Goal: Information Seeking & Learning: Find specific fact

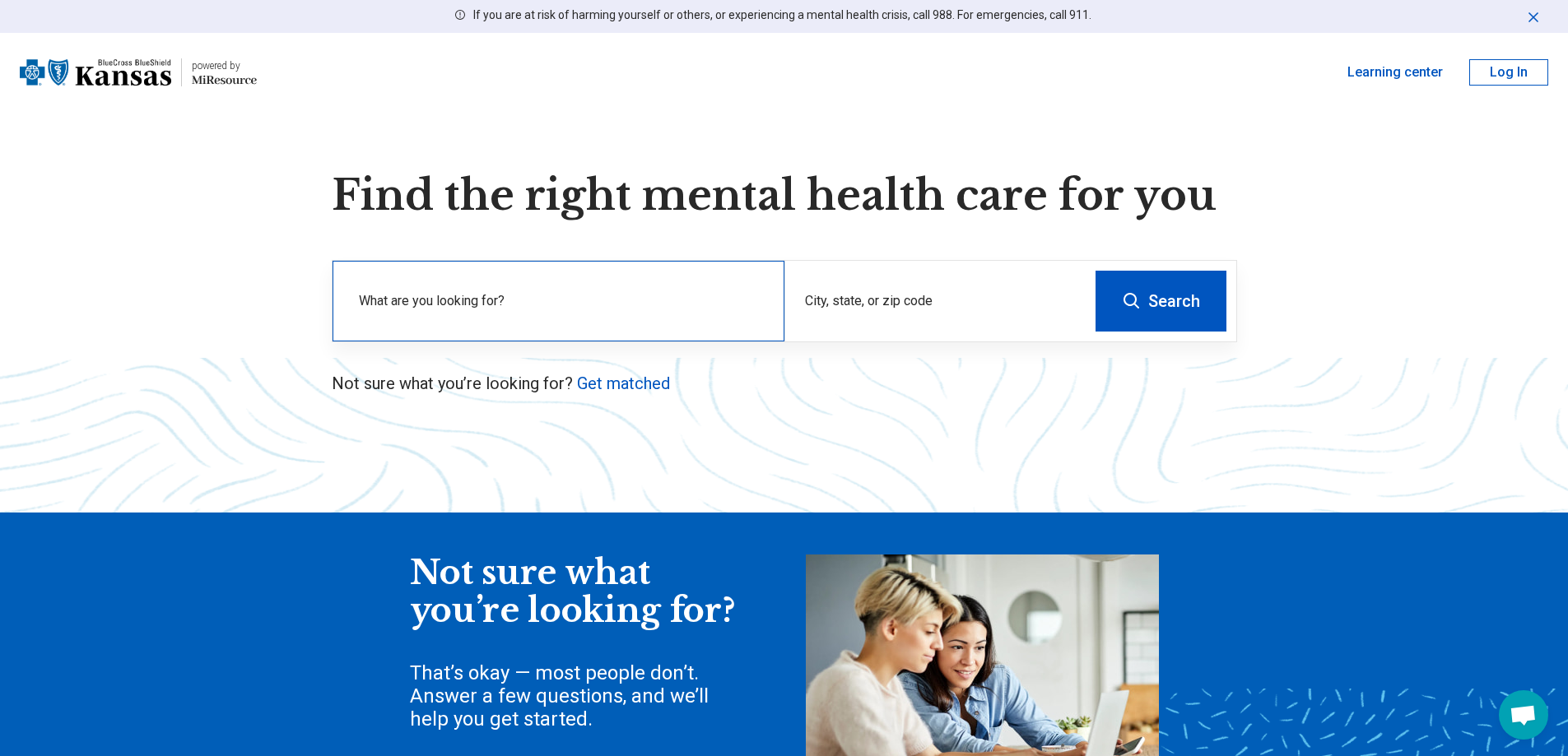
click at [566, 304] on label "What are you looking for?" at bounding box center [561, 301] width 405 height 20
click at [904, 299] on div "City, state, or zip code" at bounding box center [935, 301] width 301 height 81
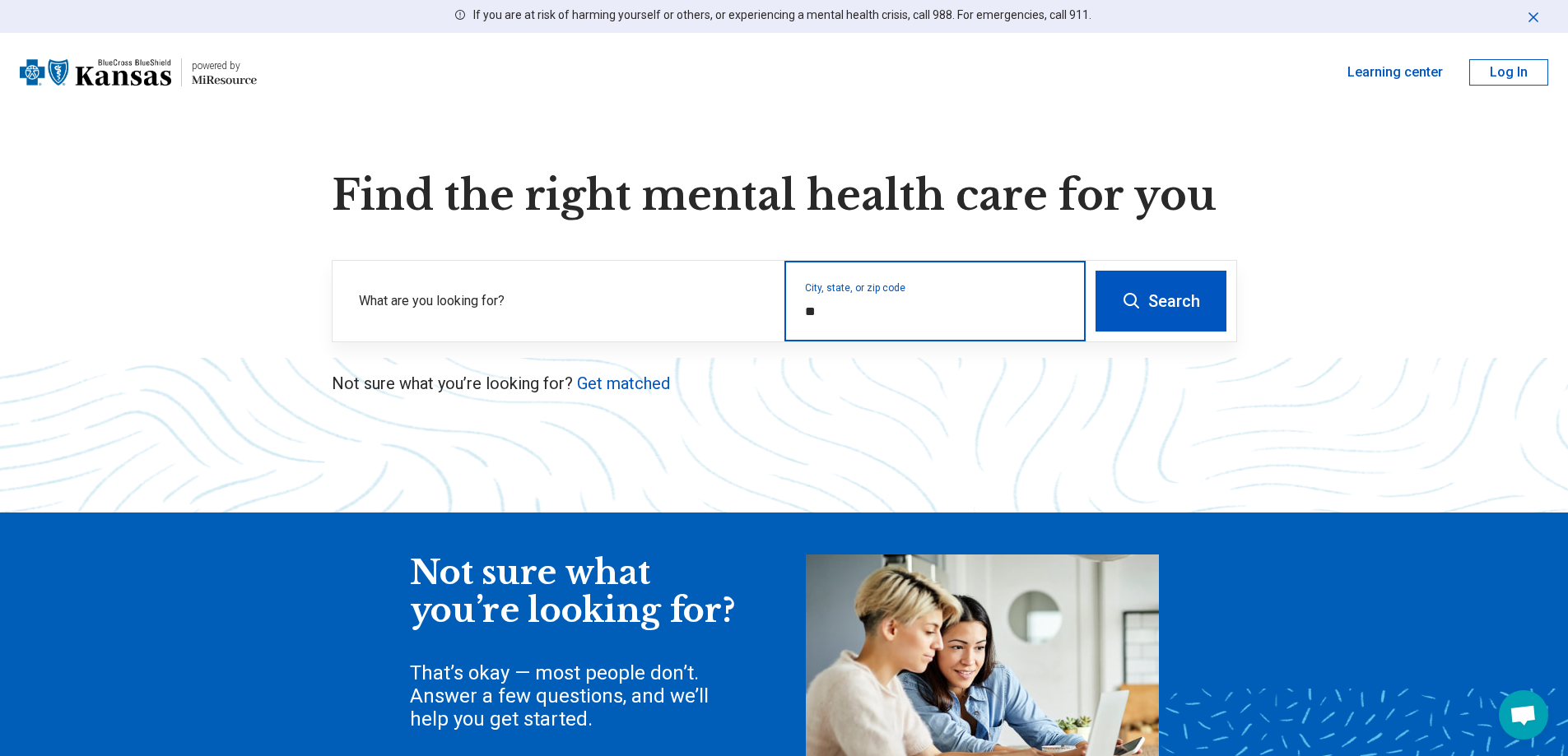
type input "*"
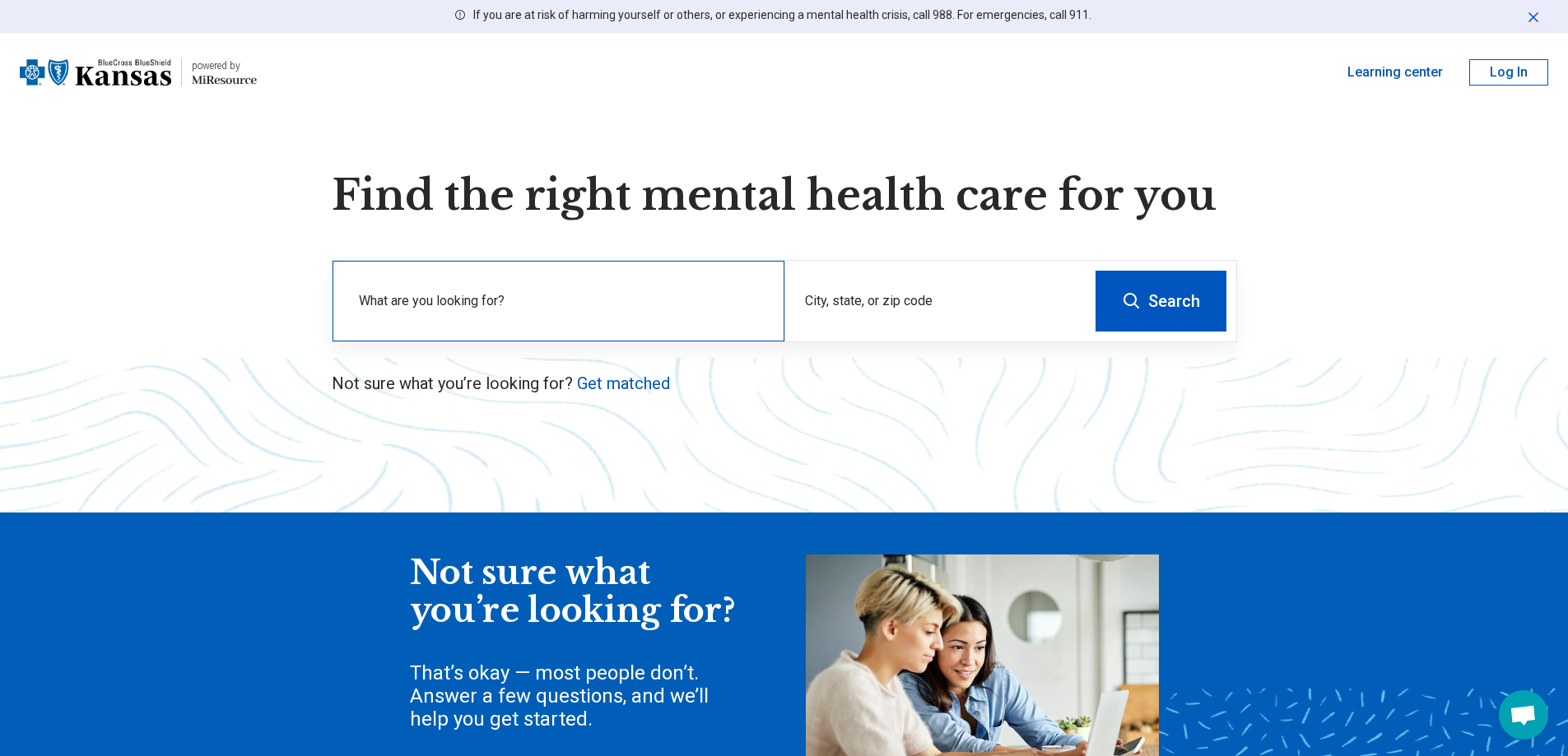
click at [648, 304] on label "What are you looking for?" at bounding box center [561, 301] width 405 height 20
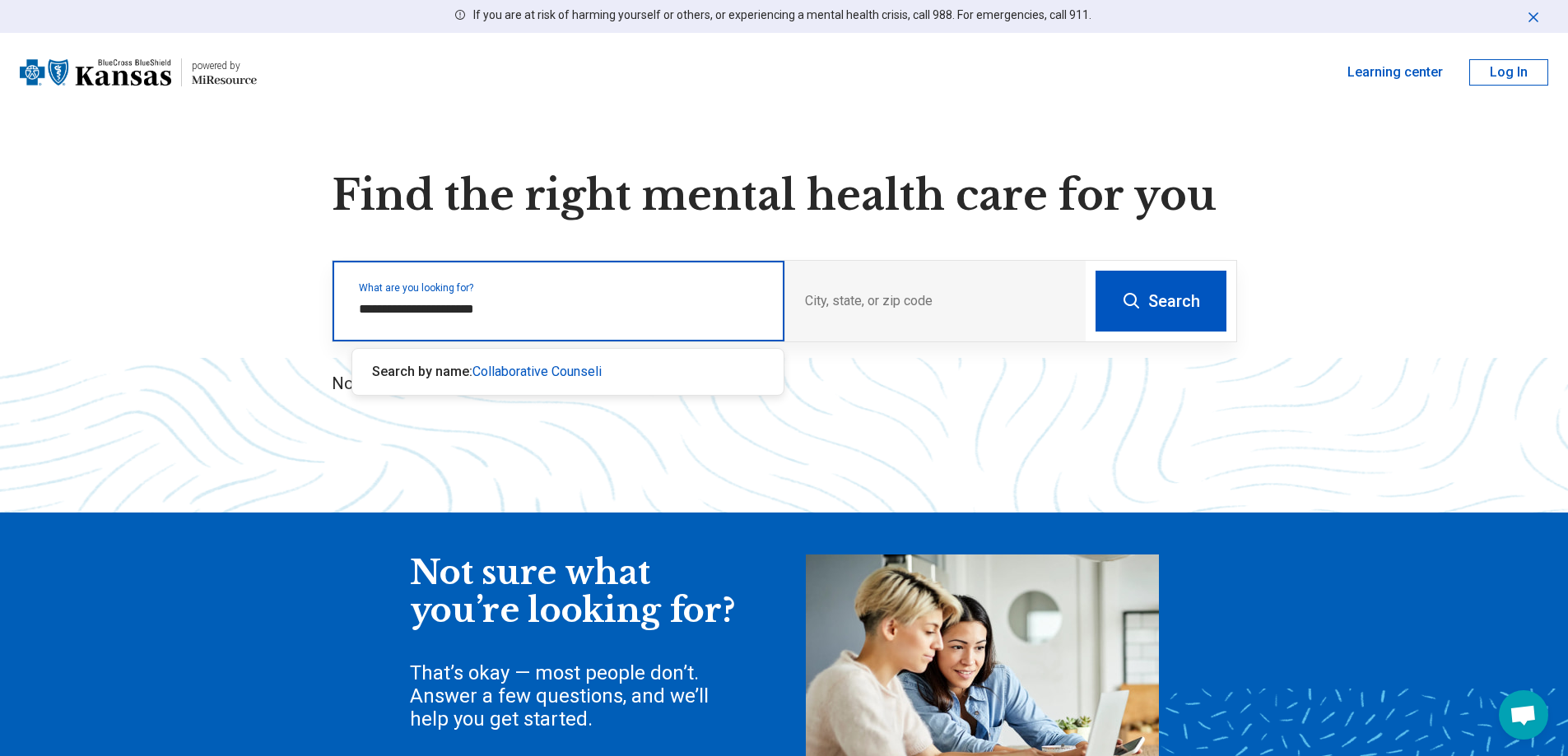
type input "**********"
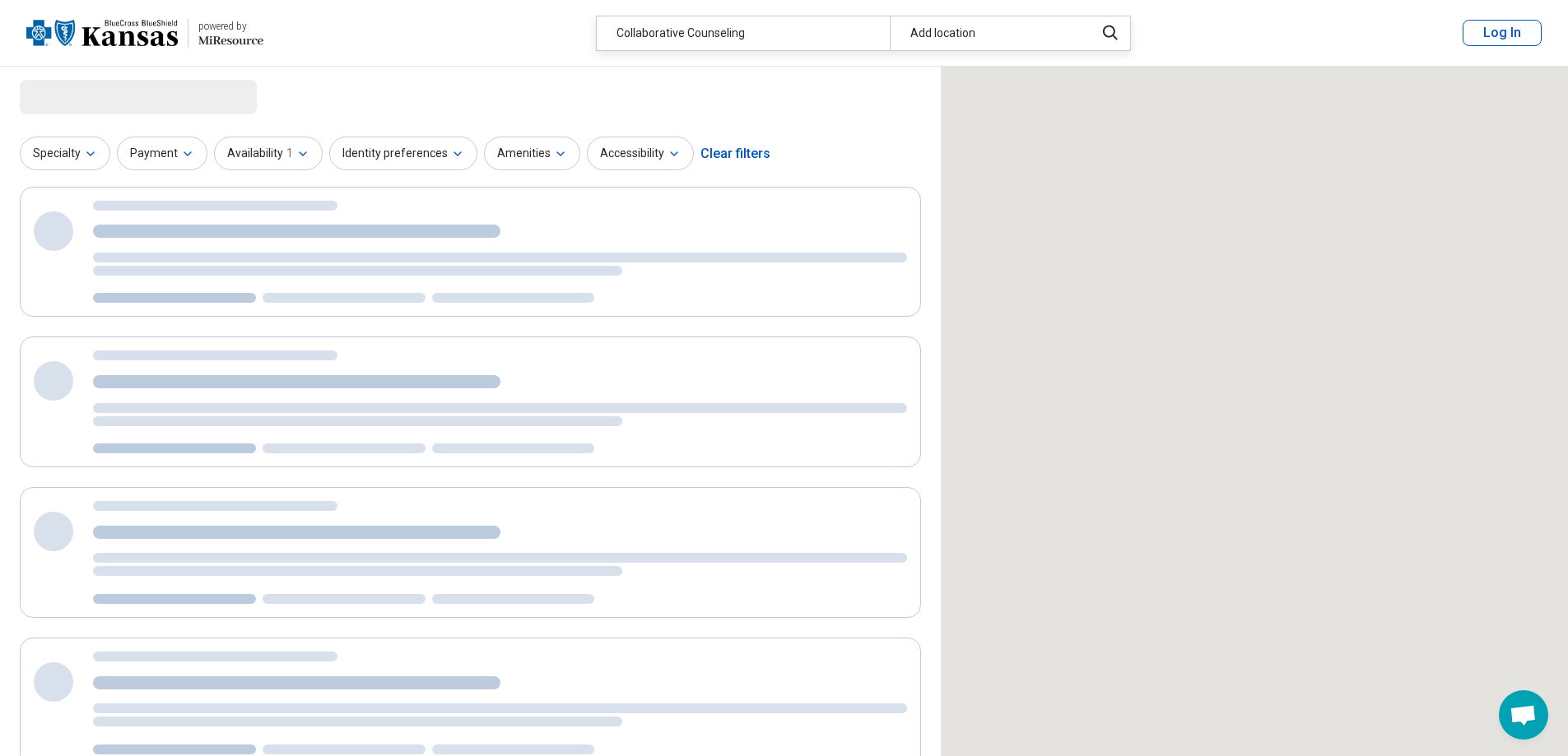
select select "***"
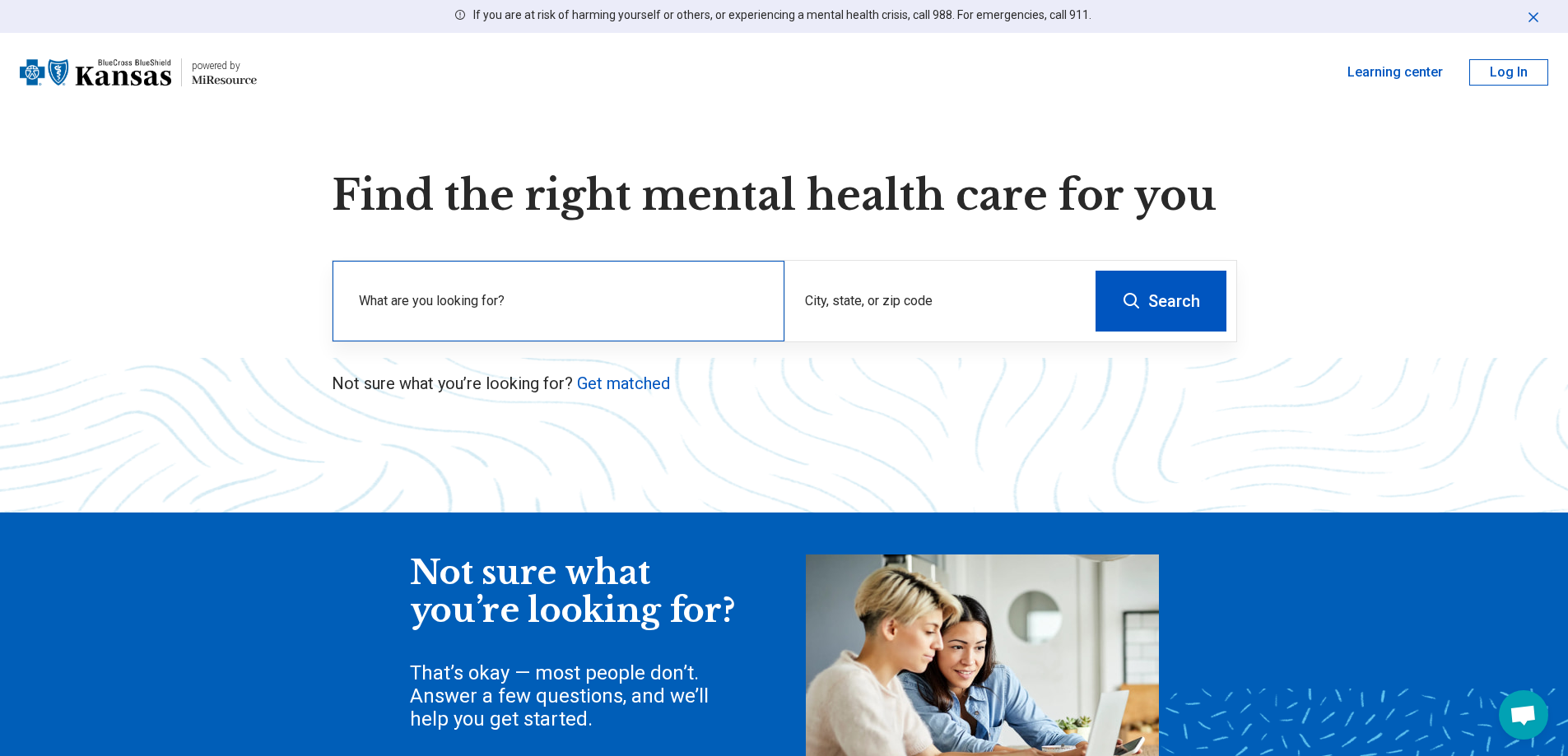
click at [577, 292] on label "What are you looking for?" at bounding box center [561, 301] width 405 height 20
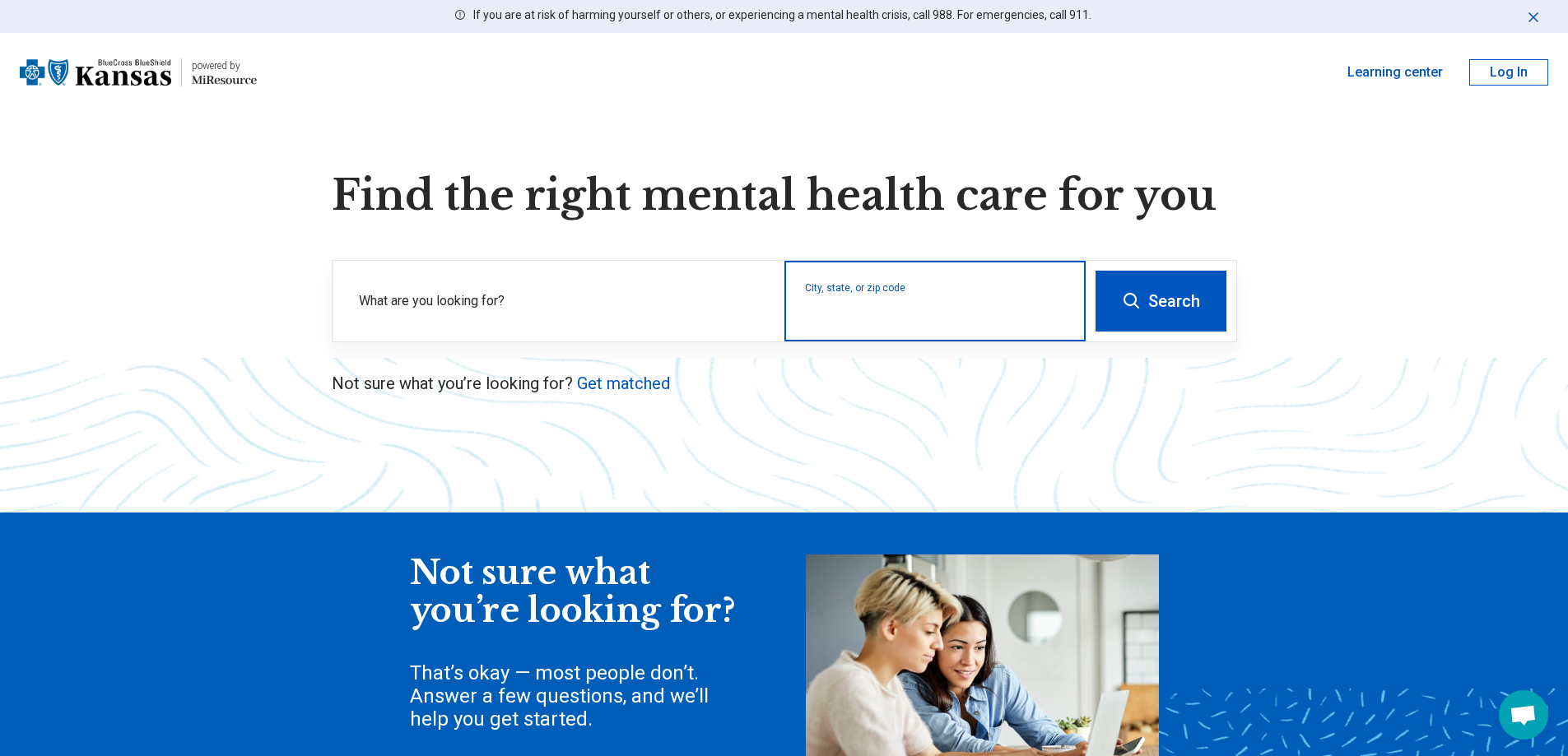
click at [810, 308] on input "City, state, or zip code" at bounding box center [935, 311] width 261 height 20
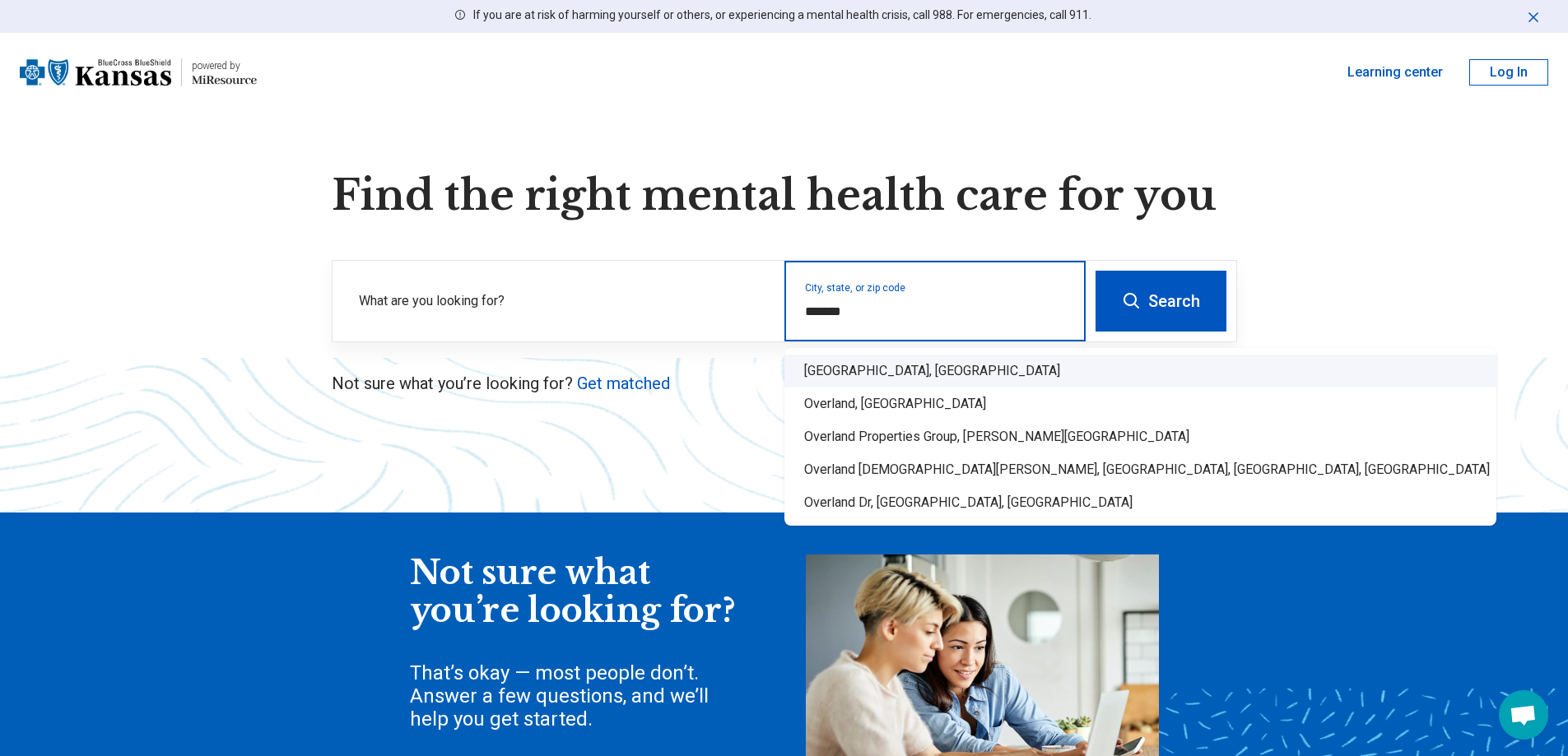
click at [858, 365] on div "[GEOGRAPHIC_DATA], [GEOGRAPHIC_DATA]" at bounding box center [1139, 371] width 712 height 33
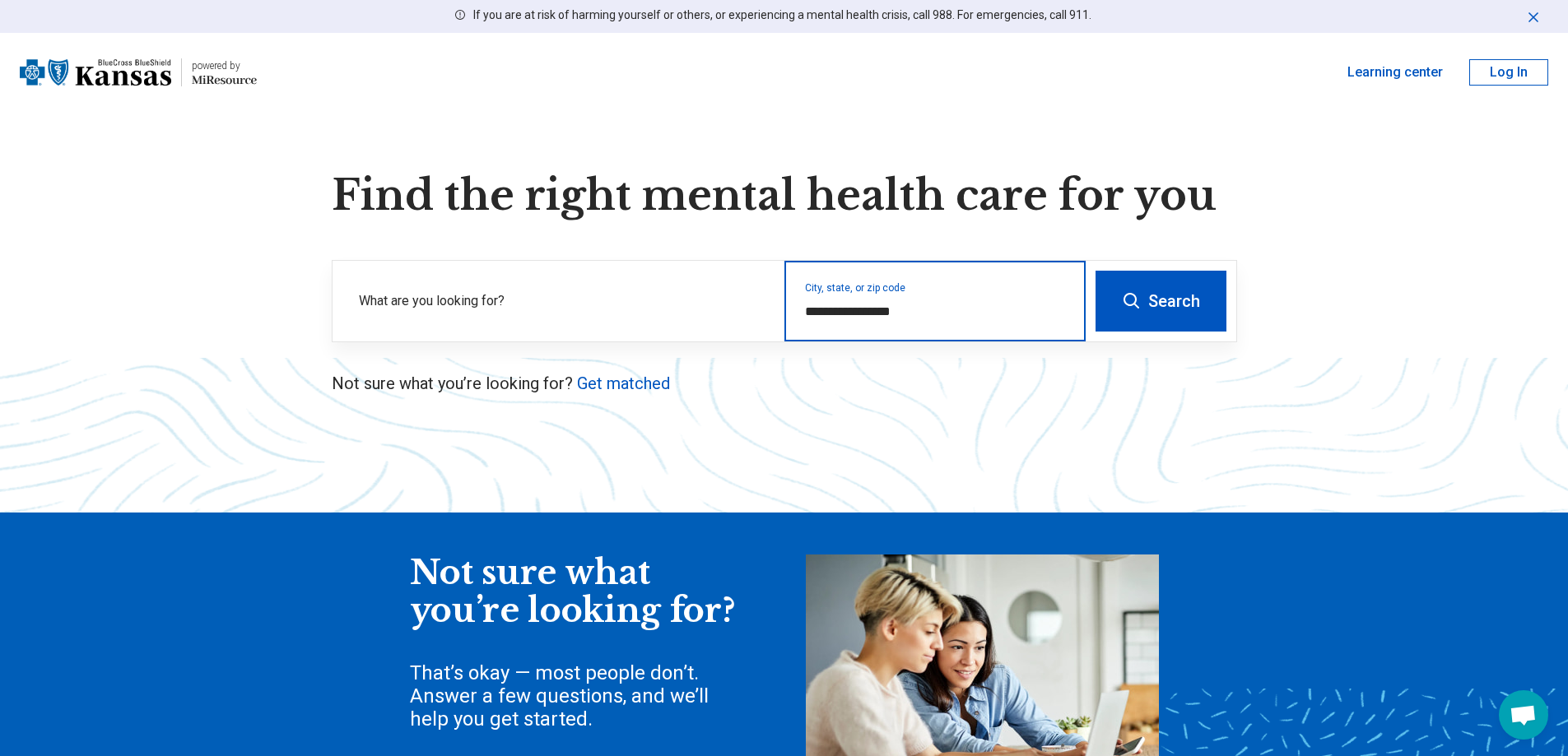
type input "**********"
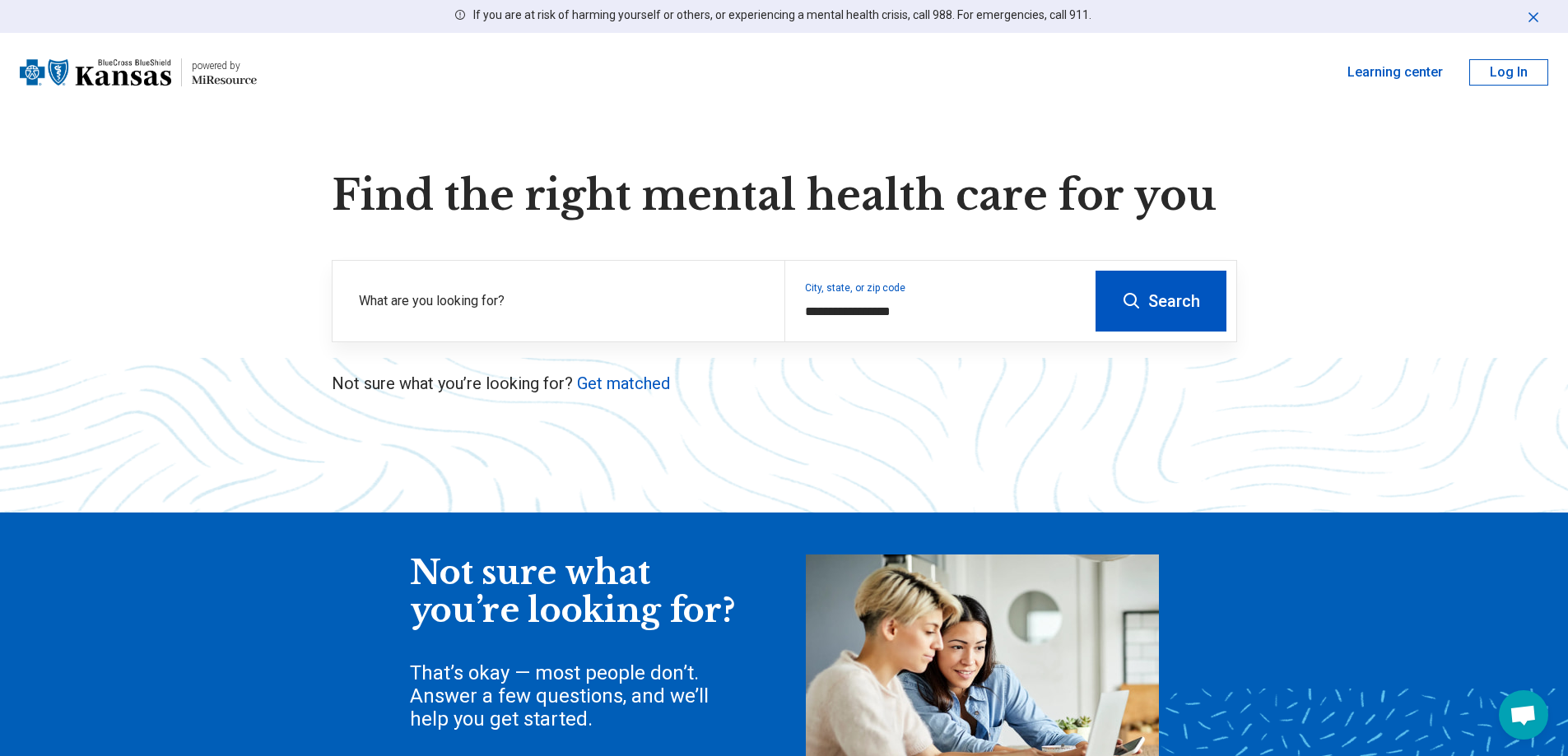
click at [1174, 310] on button "Search" at bounding box center [1161, 301] width 131 height 61
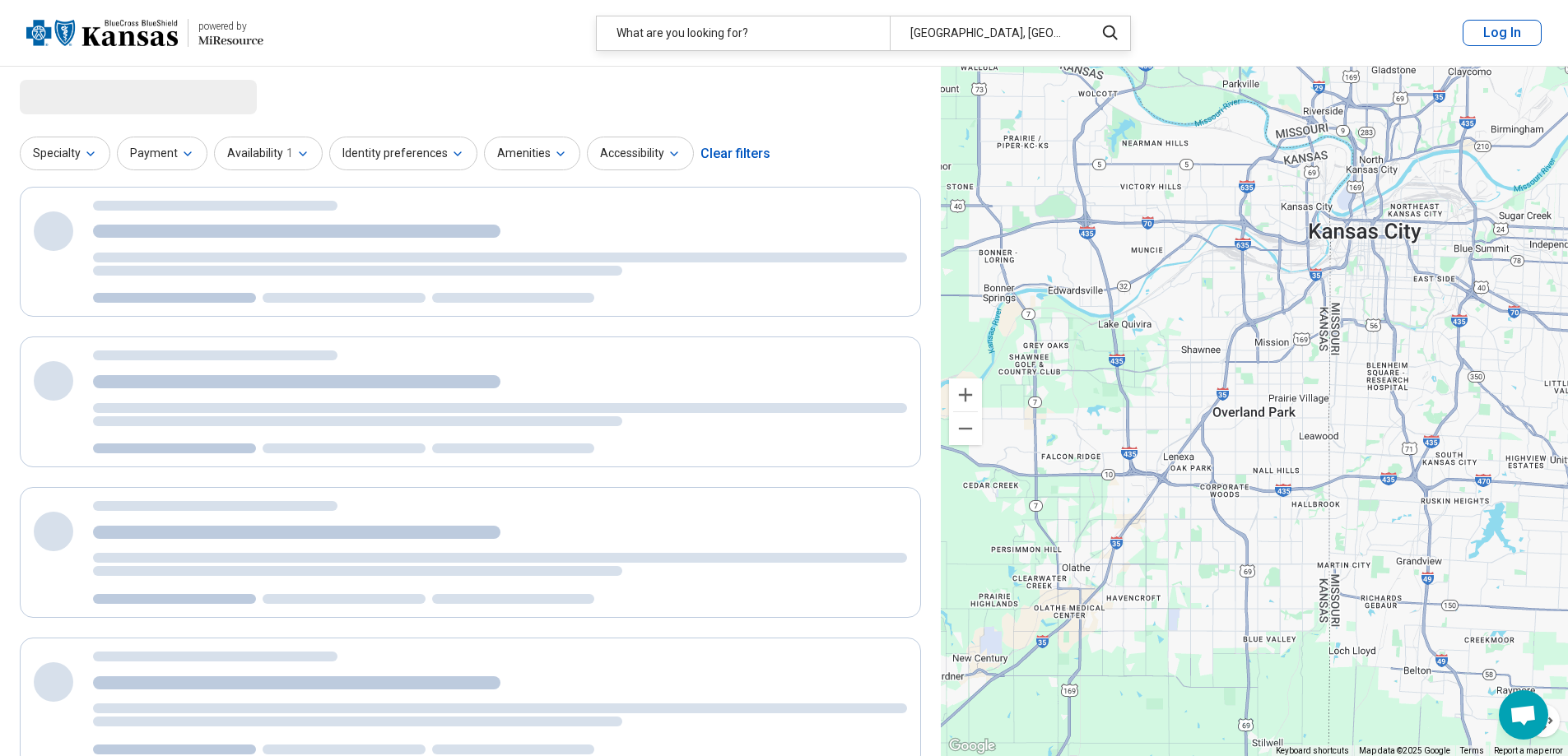
select select "***"
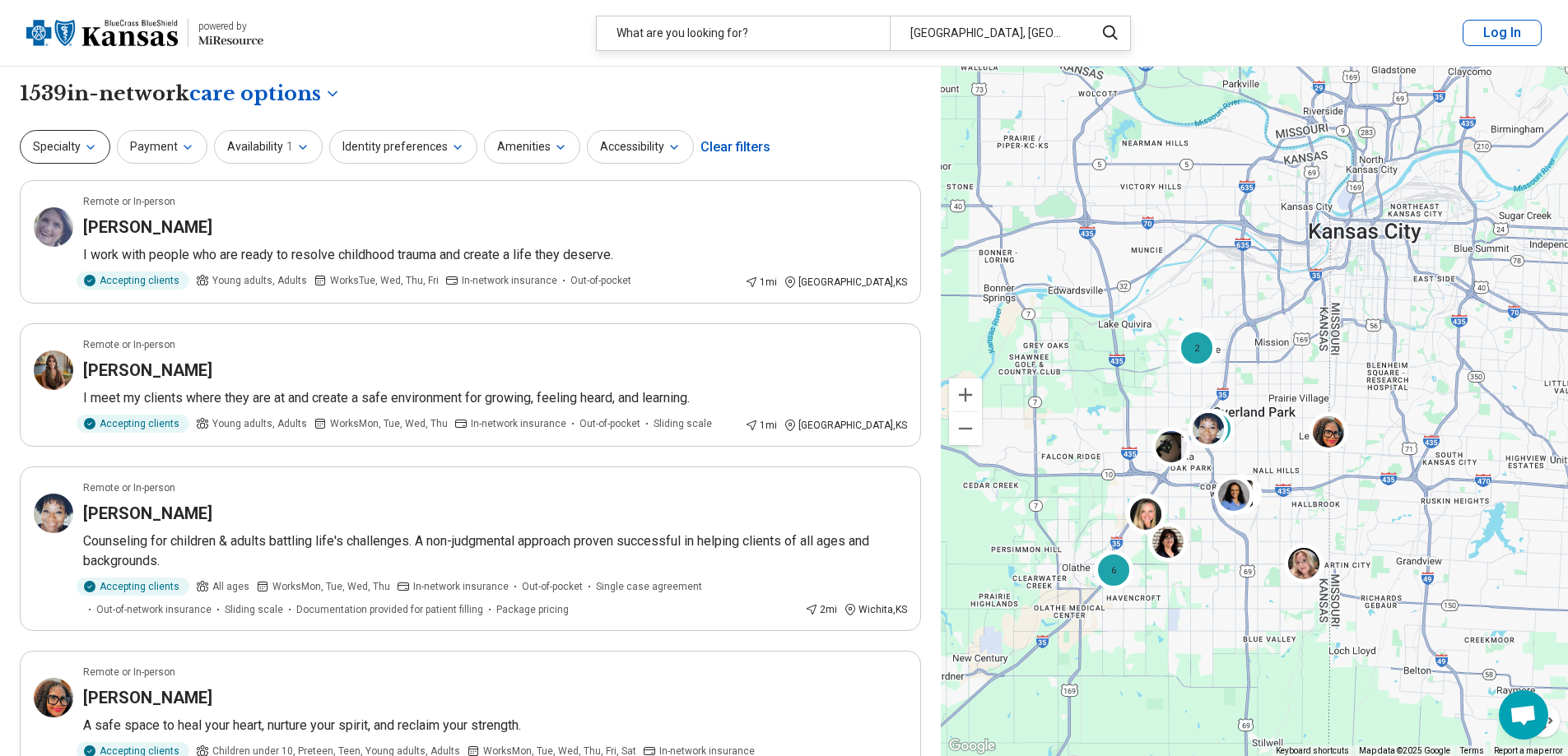
click at [54, 140] on button "Specialty" at bounding box center [65, 146] width 90 height 34
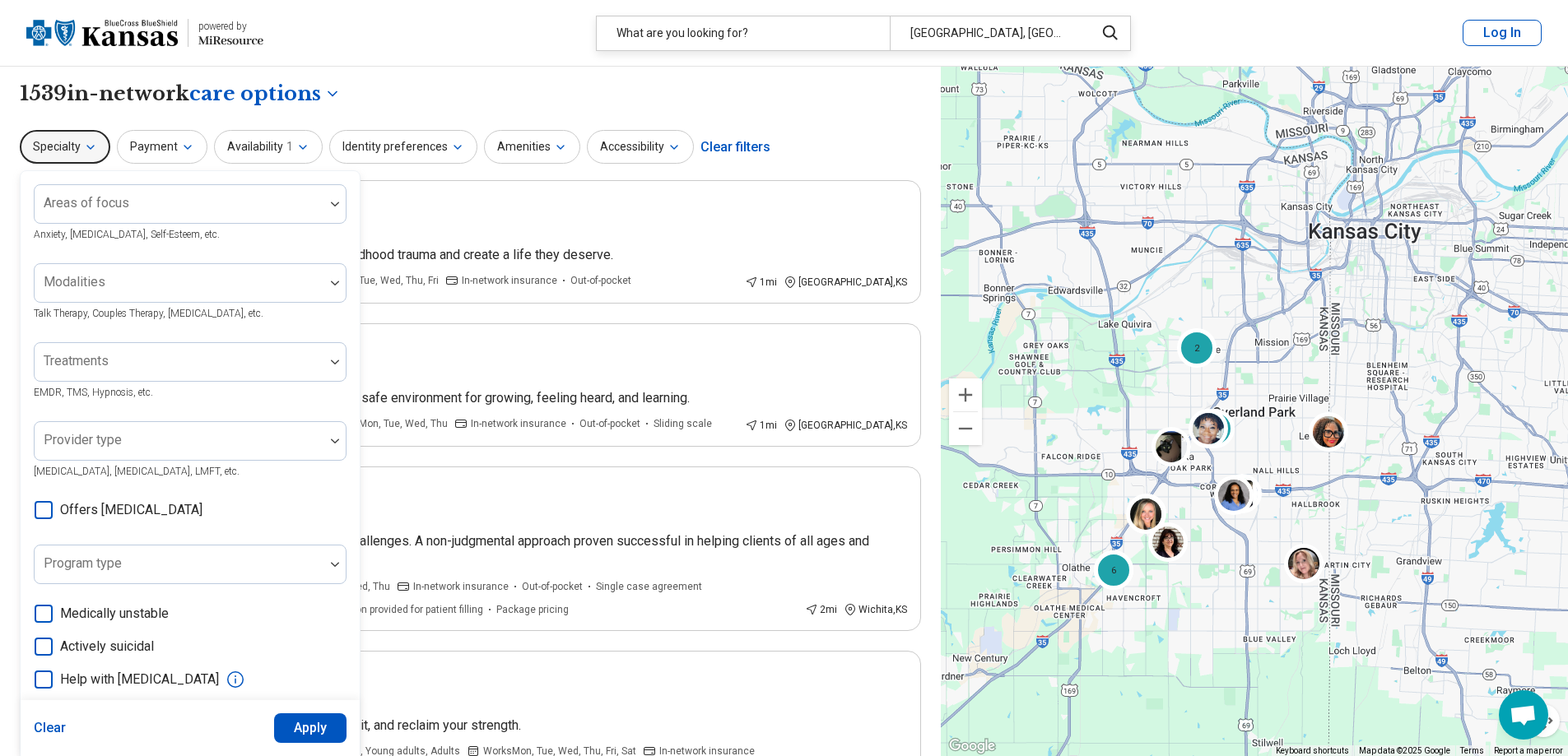
click at [62, 140] on button "Specialty" at bounding box center [65, 146] width 90 height 34
click at [262, 132] on button "Availability 1" at bounding box center [269, 146] width 108 height 34
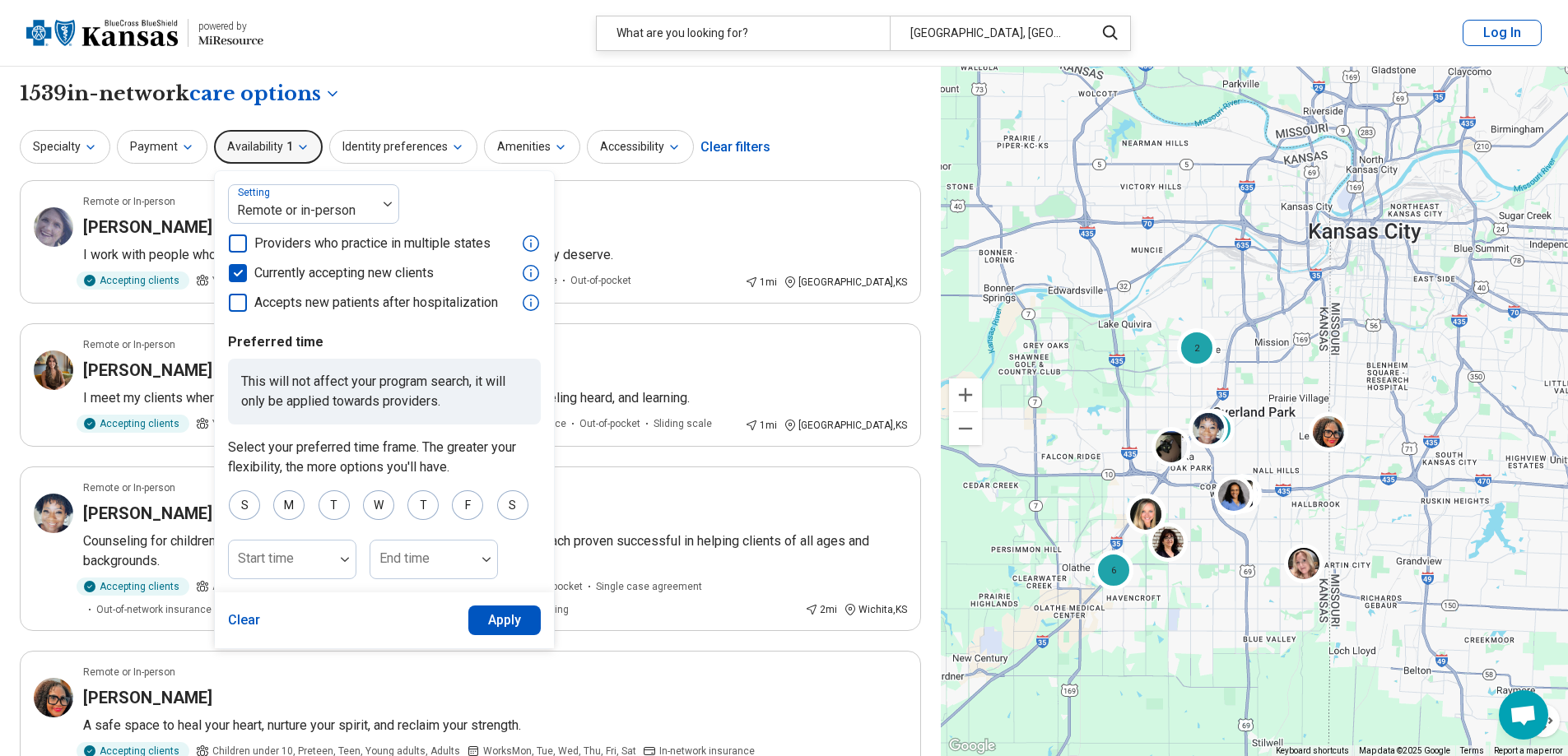
click at [258, 138] on button "Availability 1" at bounding box center [269, 146] width 108 height 34
click at [425, 91] on div "**********" at bounding box center [470, 94] width 901 height 28
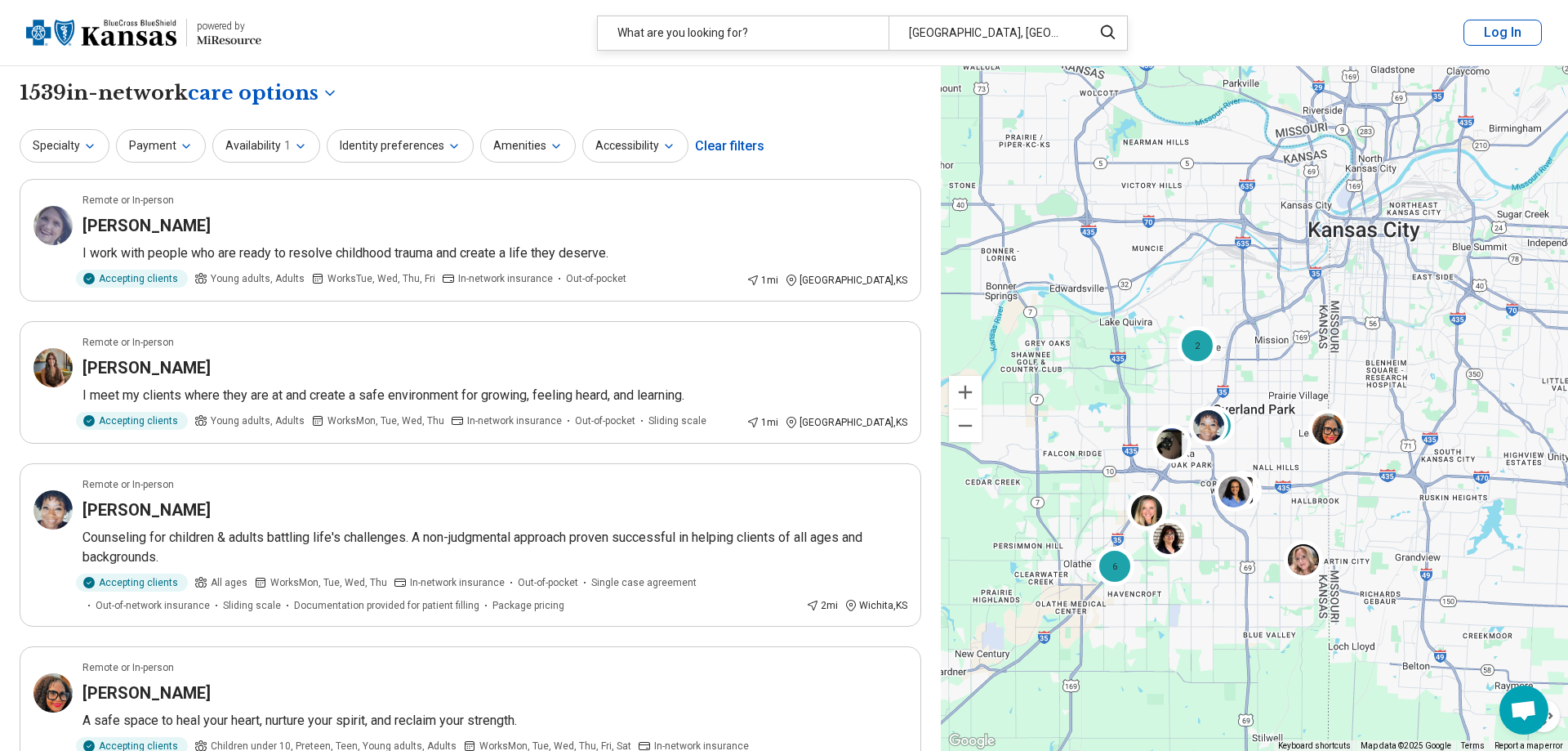
click at [263, 169] on div "Providers" at bounding box center [262, 169] width 138 height 32
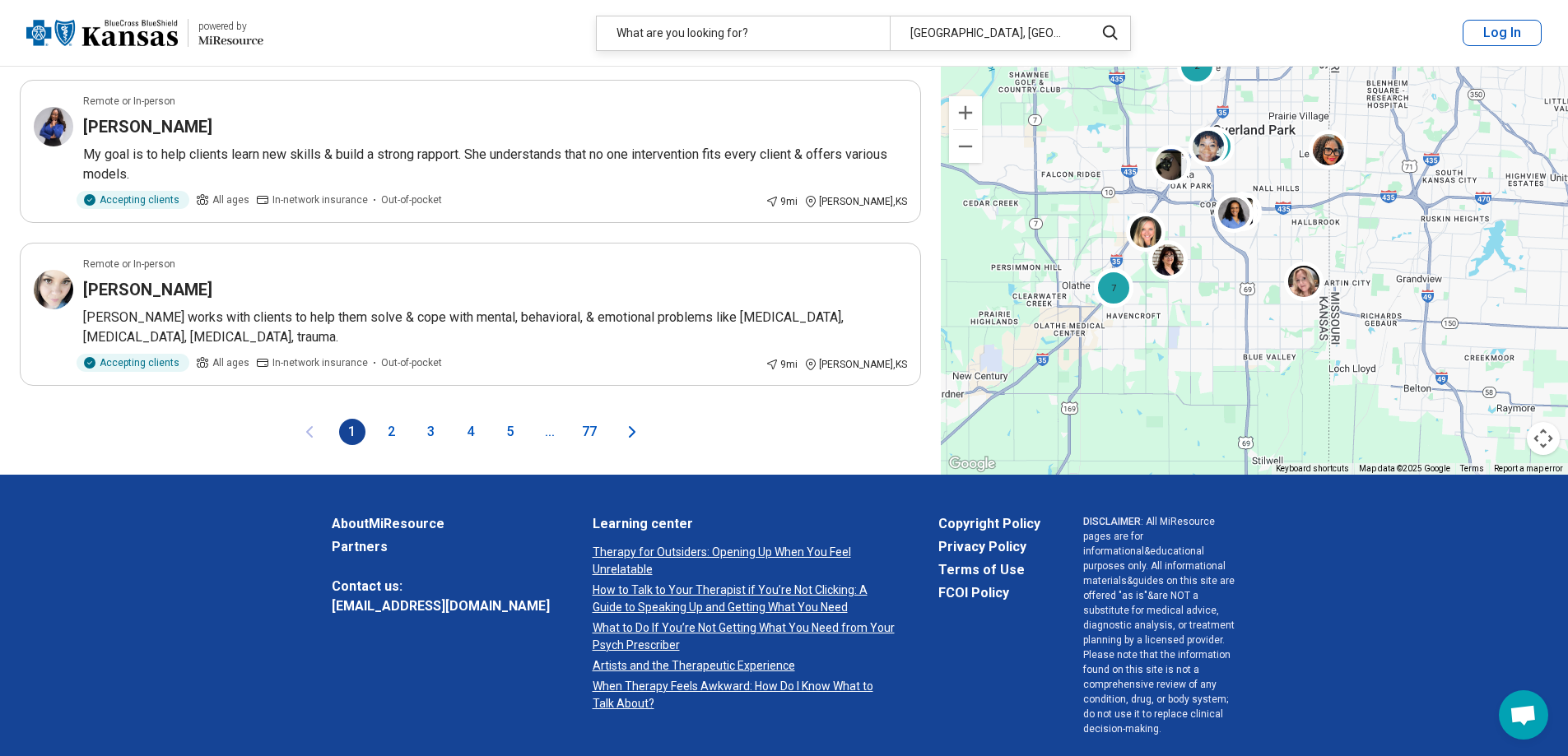
click at [398, 430] on button "2" at bounding box center [392, 432] width 27 height 27
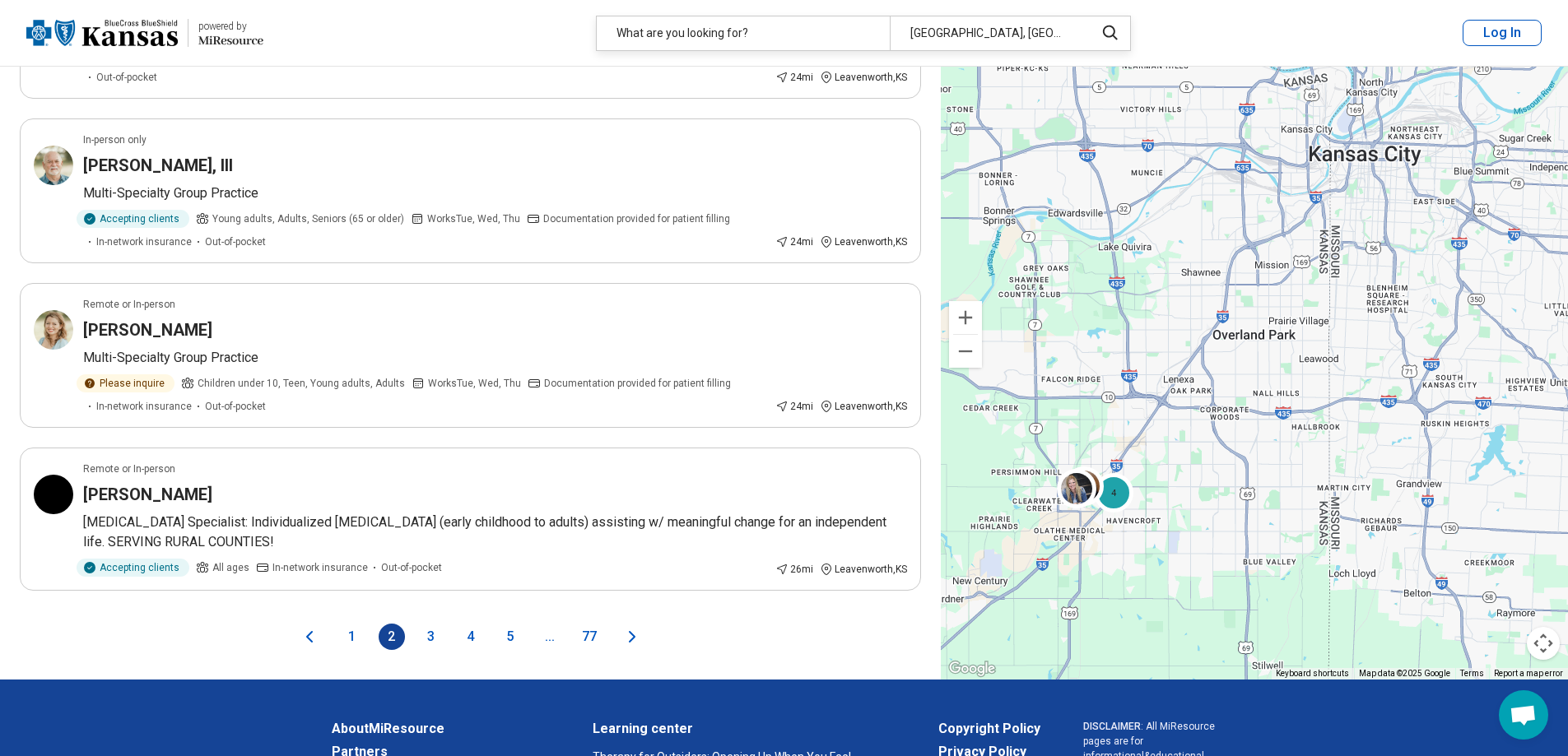
scroll to position [2796, 0]
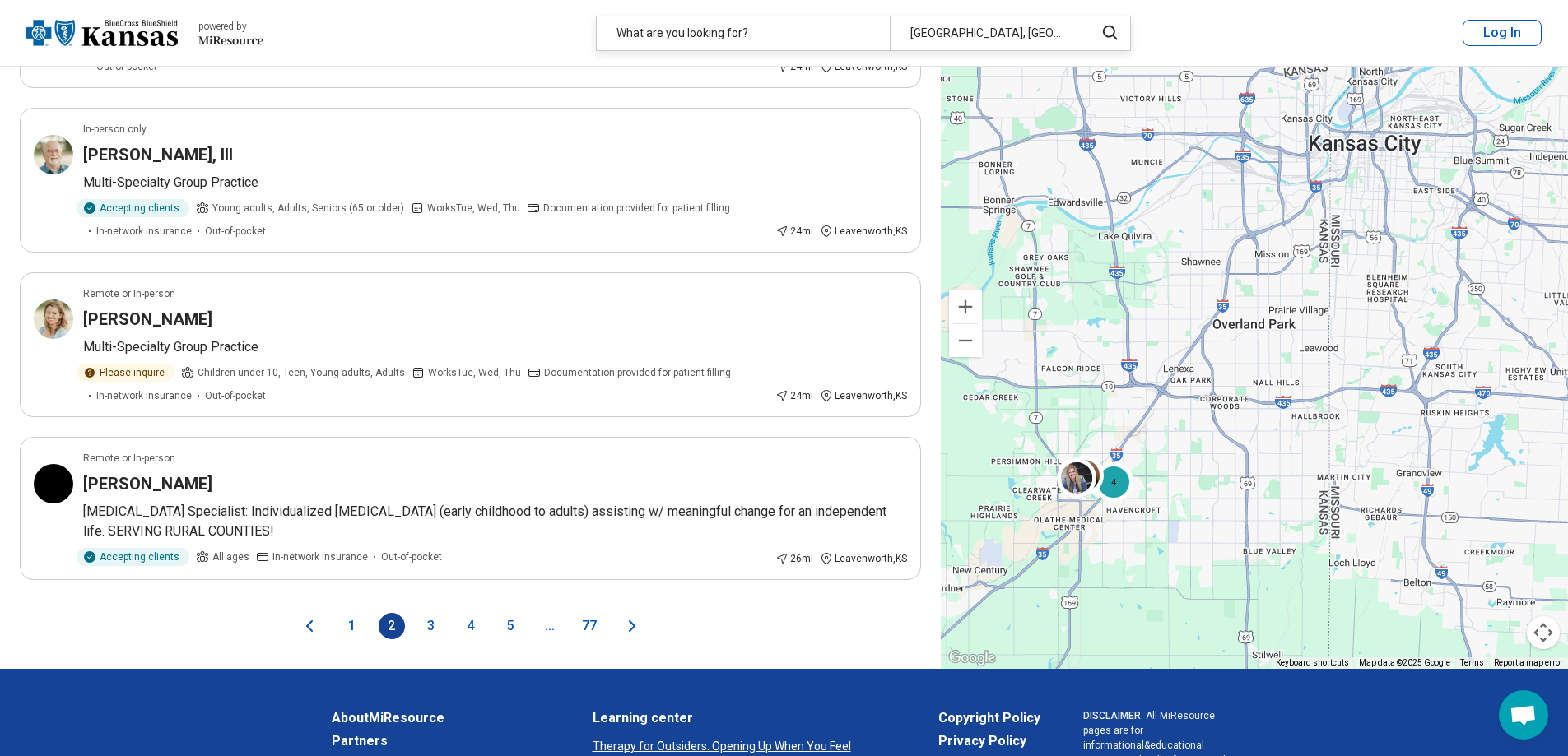
click at [435, 612] on button "3" at bounding box center [431, 625] width 27 height 27
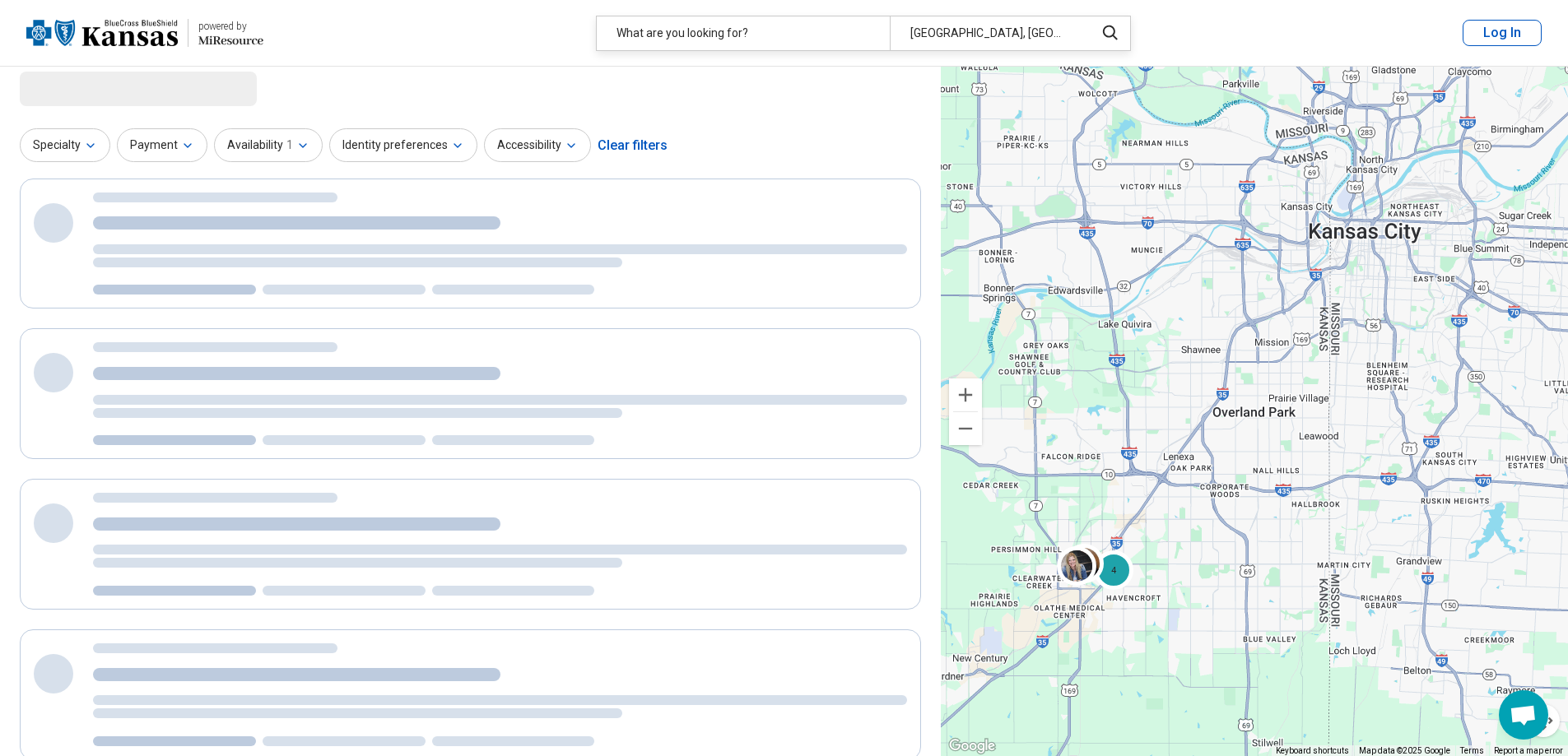
scroll to position [0, 0]
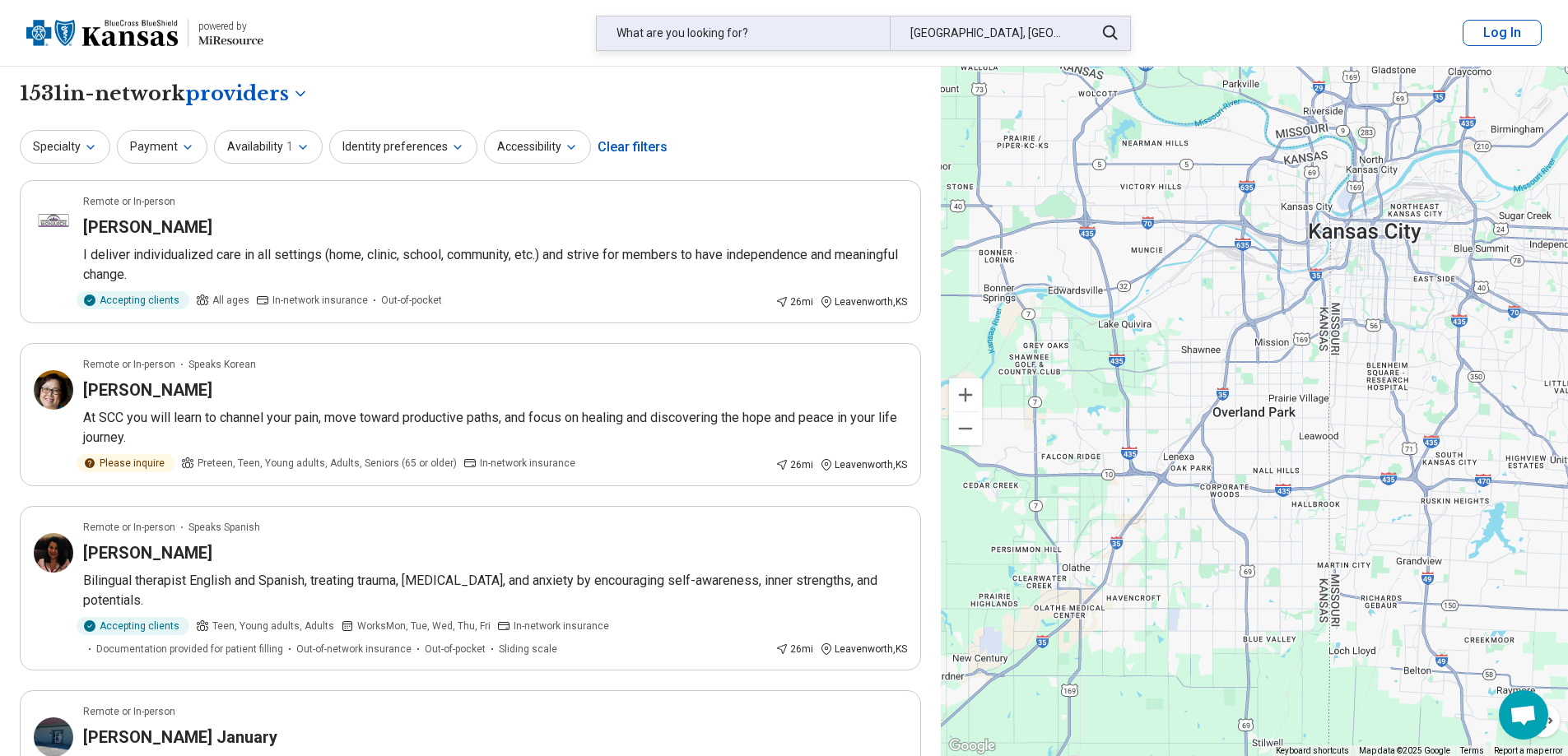
click at [1036, 36] on div "[GEOGRAPHIC_DATA], [GEOGRAPHIC_DATA]" at bounding box center [987, 33] width 195 height 34
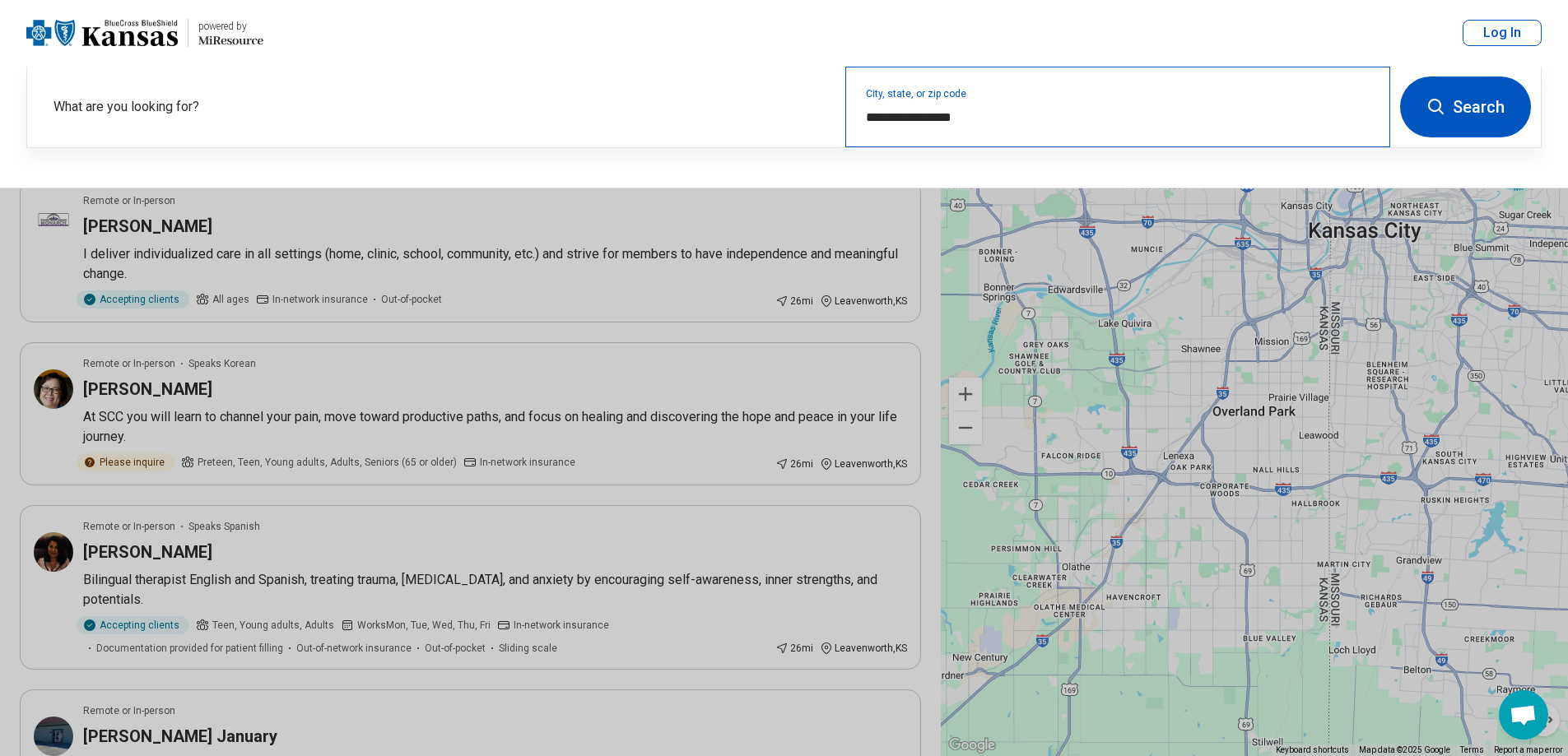
click at [920, 89] on div "**********" at bounding box center [1117, 107] width 545 height 81
click at [1481, 104] on button "Search" at bounding box center [1466, 107] width 131 height 61
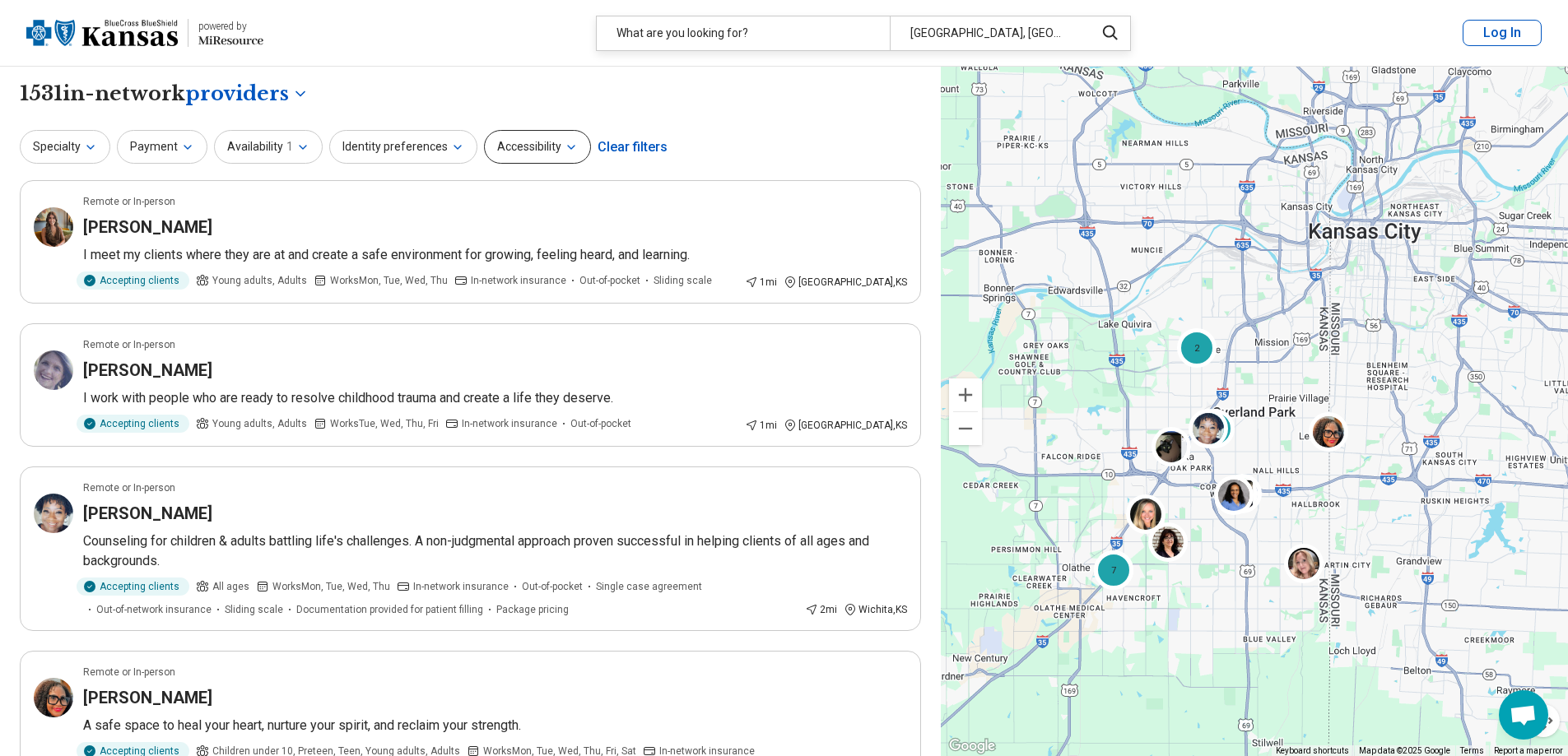
click at [546, 147] on button "Accessibility" at bounding box center [537, 146] width 107 height 34
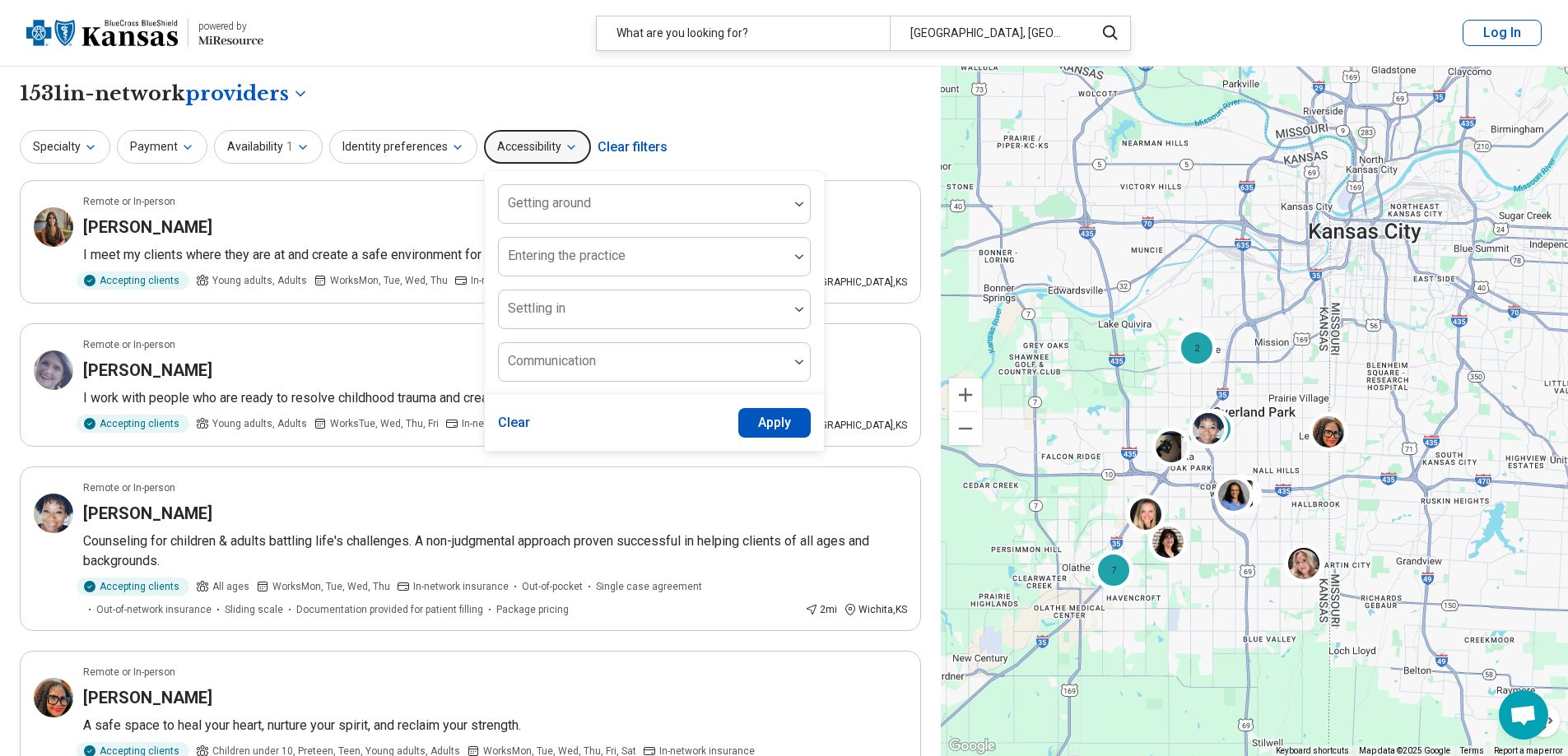
click at [546, 147] on button "Accessibility" at bounding box center [537, 146] width 107 height 34
click at [435, 144] on button "Identity preferences" at bounding box center [404, 146] width 148 height 34
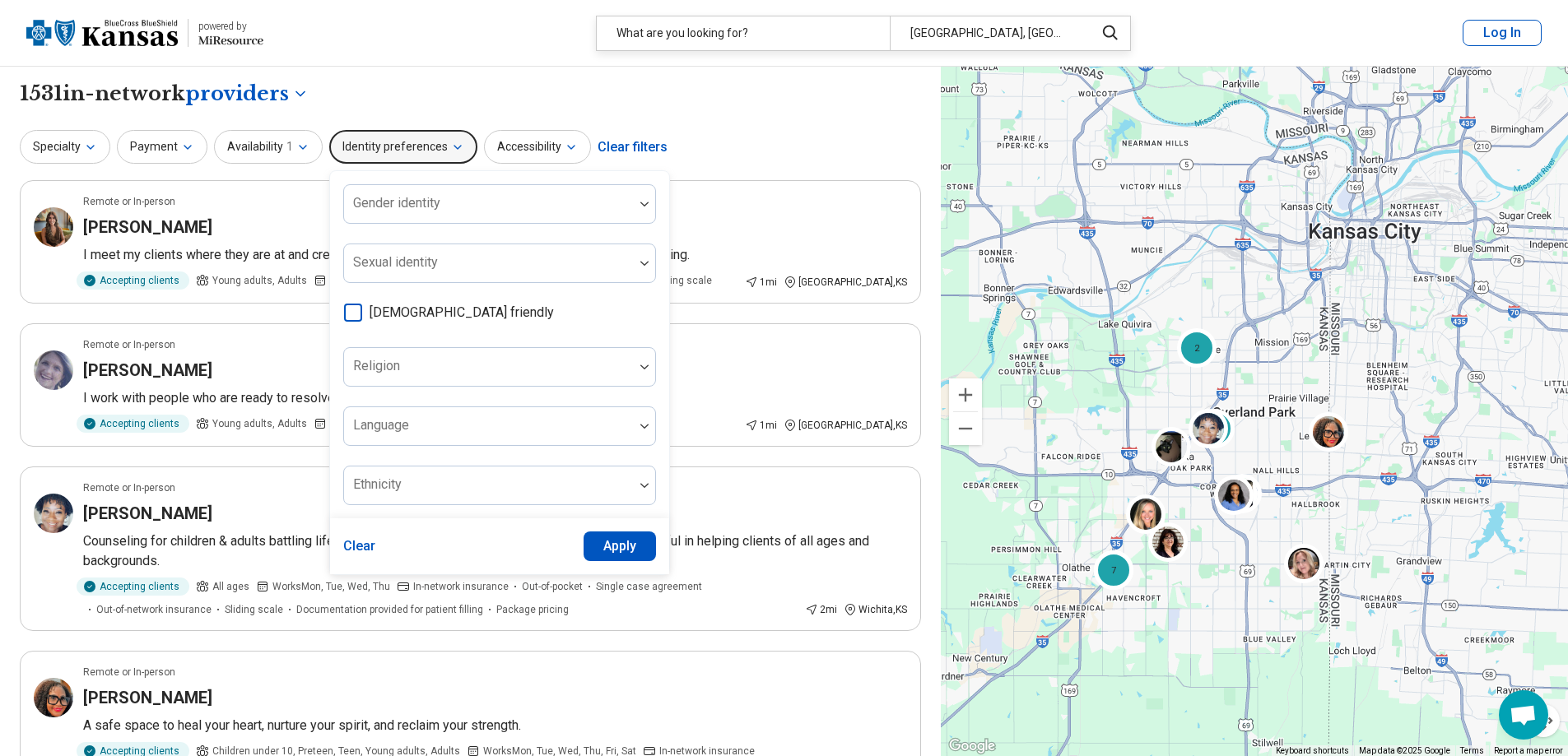
drag, startPoint x: 435, startPoint y: 144, endPoint x: 411, endPoint y: 141, distance: 24.2
click at [435, 144] on button "Identity preferences" at bounding box center [404, 146] width 148 height 34
click at [286, 134] on button "Availability 1" at bounding box center [269, 146] width 108 height 34
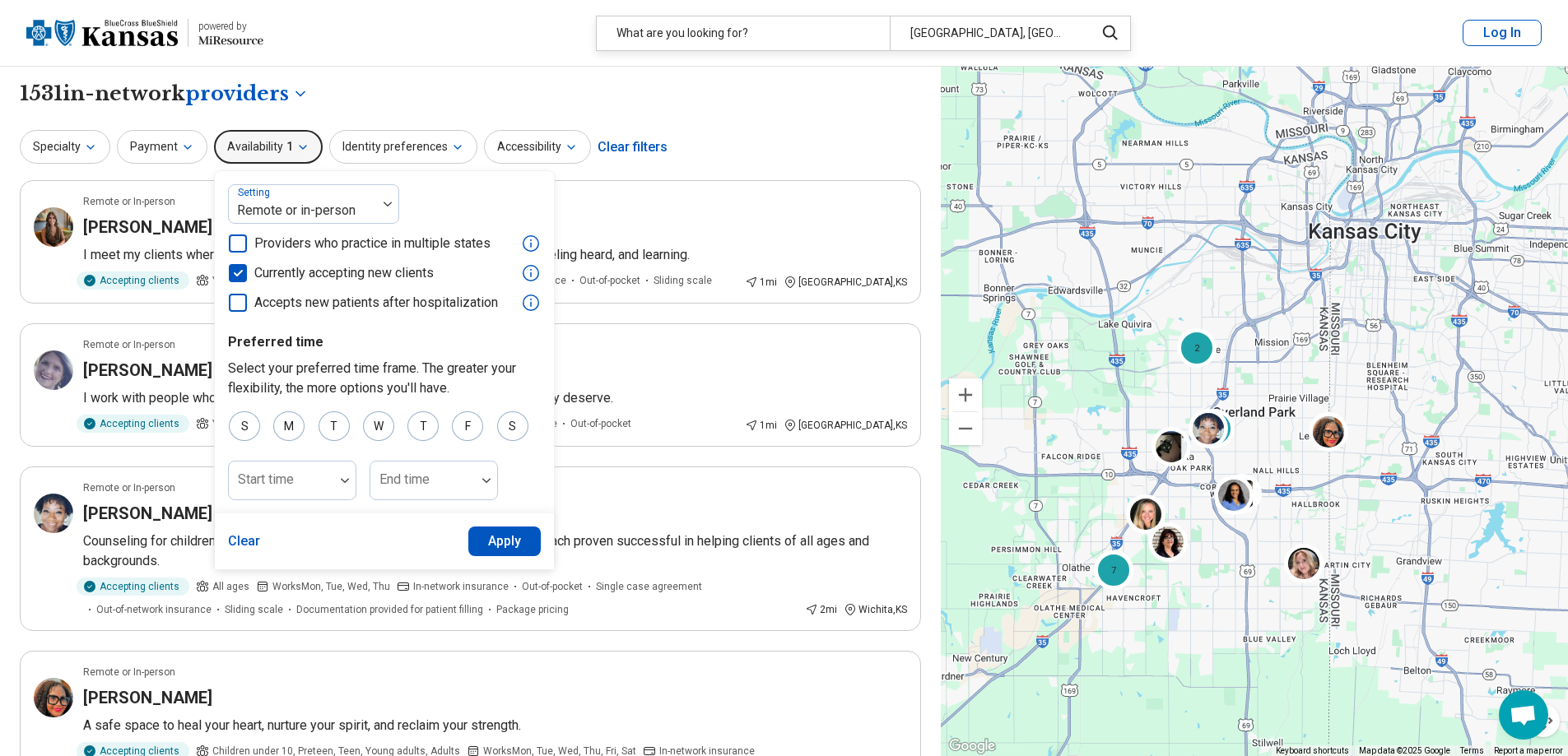
click at [291, 140] on button "Availability 1" at bounding box center [269, 146] width 108 height 34
click at [159, 142] on button "Payment" at bounding box center [162, 146] width 90 height 34
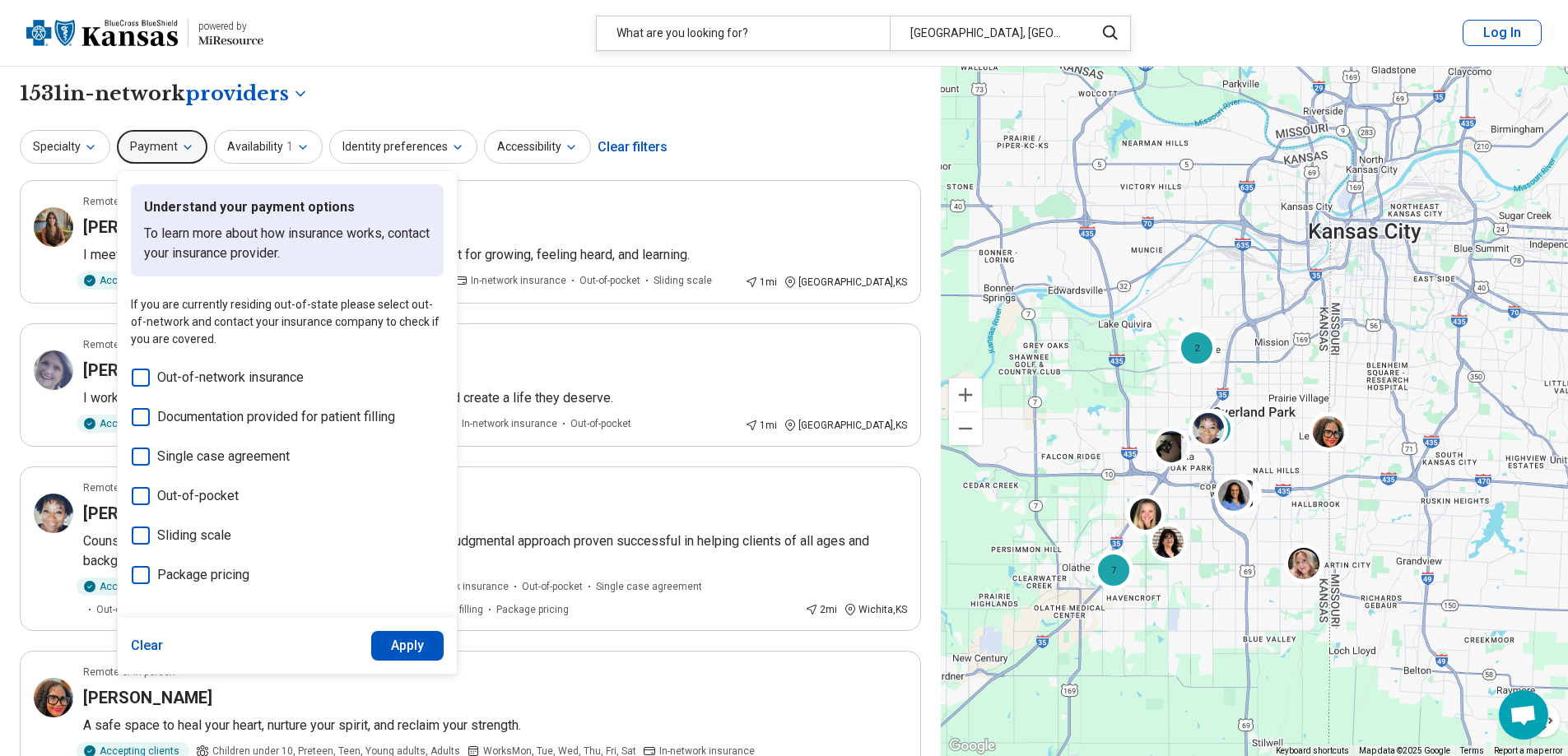
click at [159, 142] on button "Payment" at bounding box center [162, 146] width 90 height 34
click at [91, 137] on button "Specialty" at bounding box center [65, 146] width 90 height 34
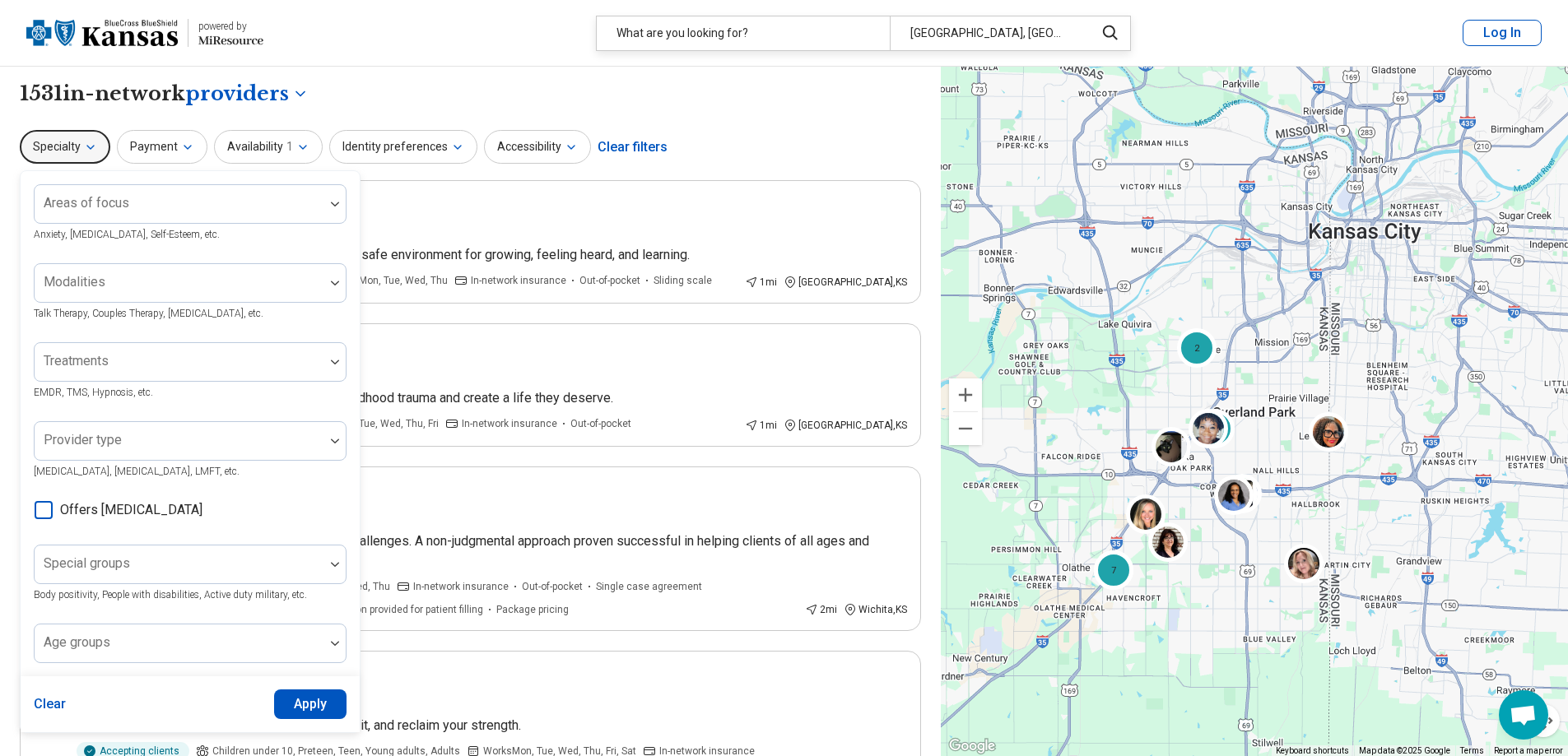
click at [91, 137] on button "Specialty" at bounding box center [65, 146] width 90 height 34
click at [744, 40] on div "What are you looking for?" at bounding box center [743, 33] width 293 height 34
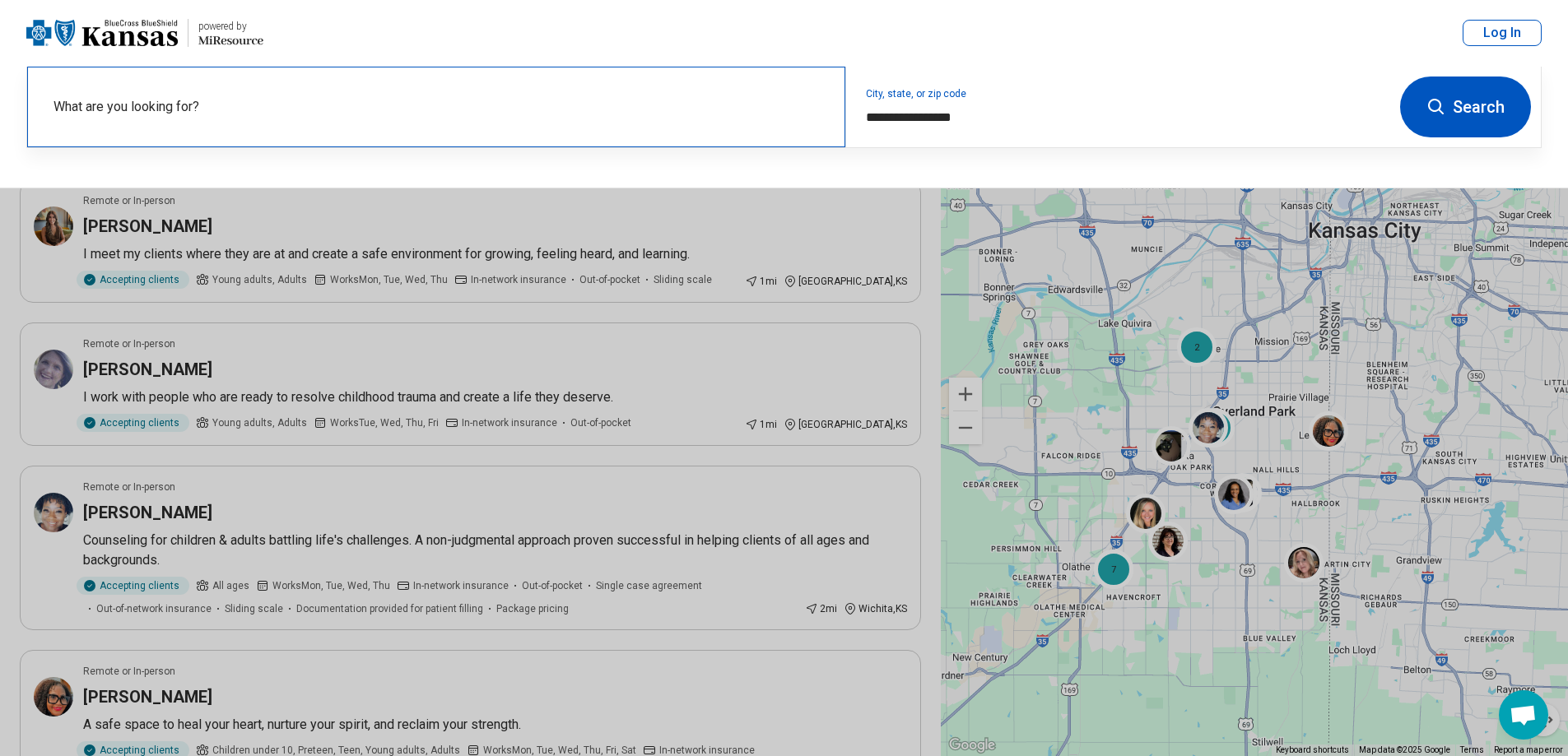
click at [325, 115] on label "What are you looking for?" at bounding box center [439, 107] width 772 height 20
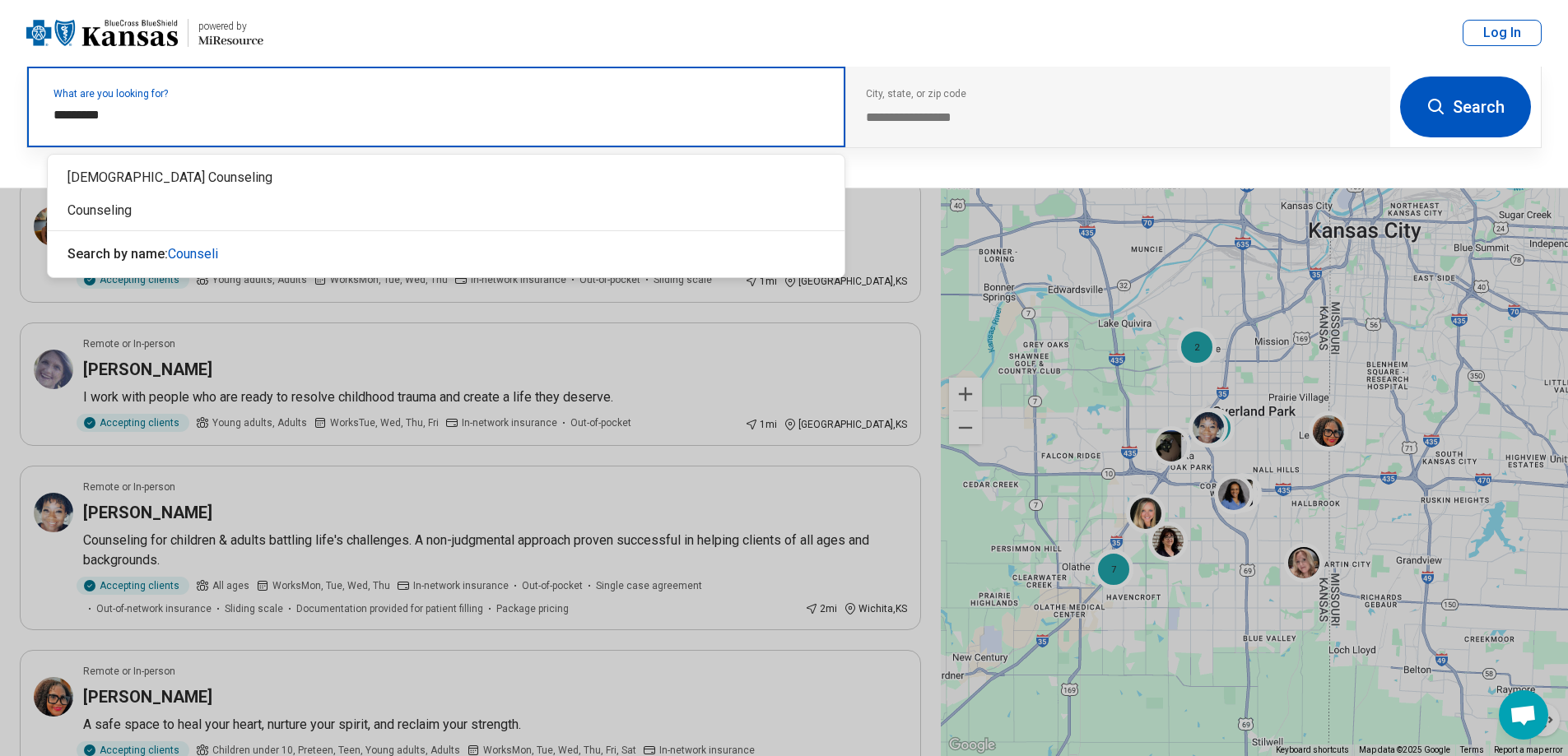
type input "**********"
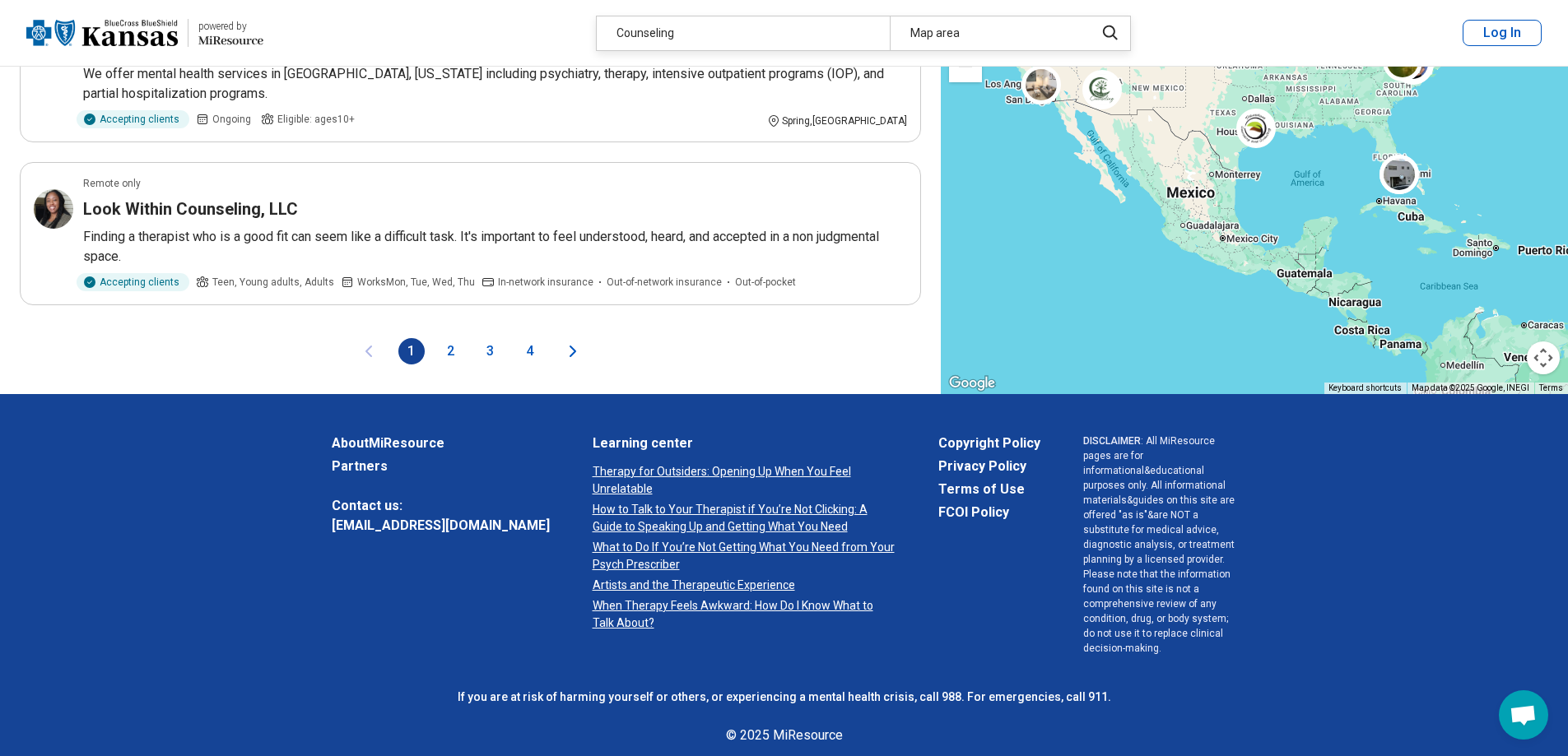
scroll to position [941, 0]
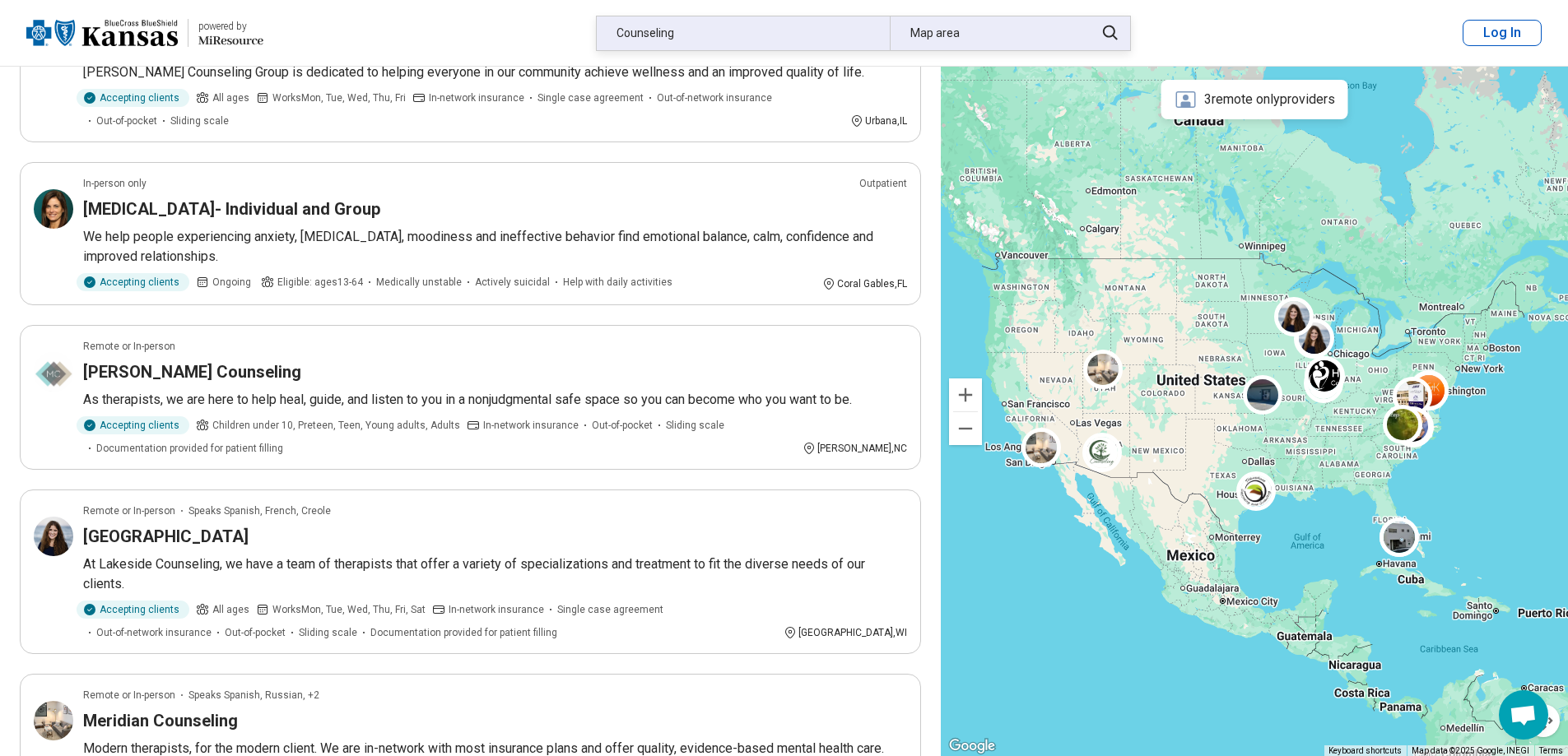
click at [725, 31] on div "Counseling" at bounding box center [743, 33] width 293 height 34
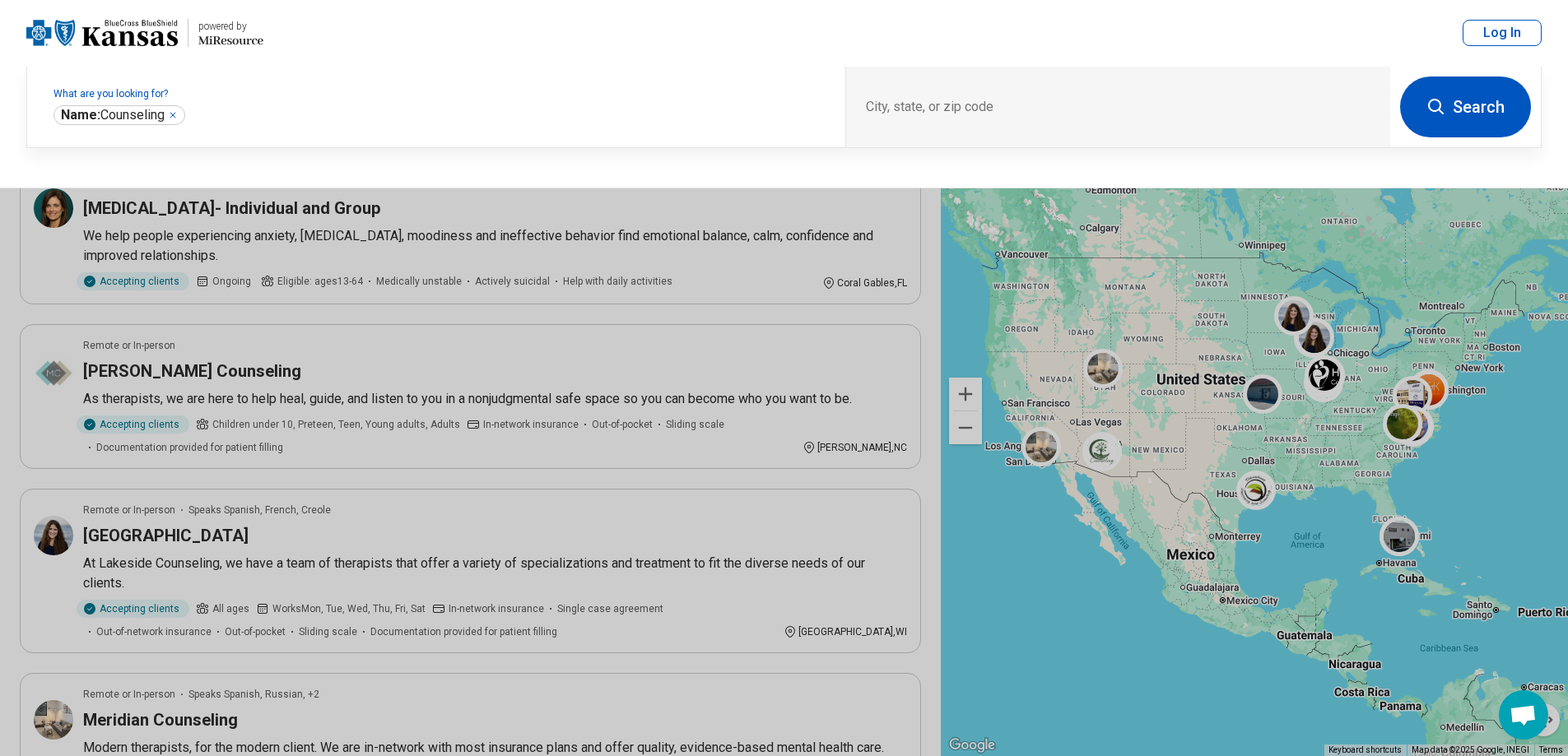
scroll to position [940, 0]
click at [725, 31] on header "powered by Miresource logo Counseling Map area Log In" at bounding box center [784, 33] width 1568 height 66
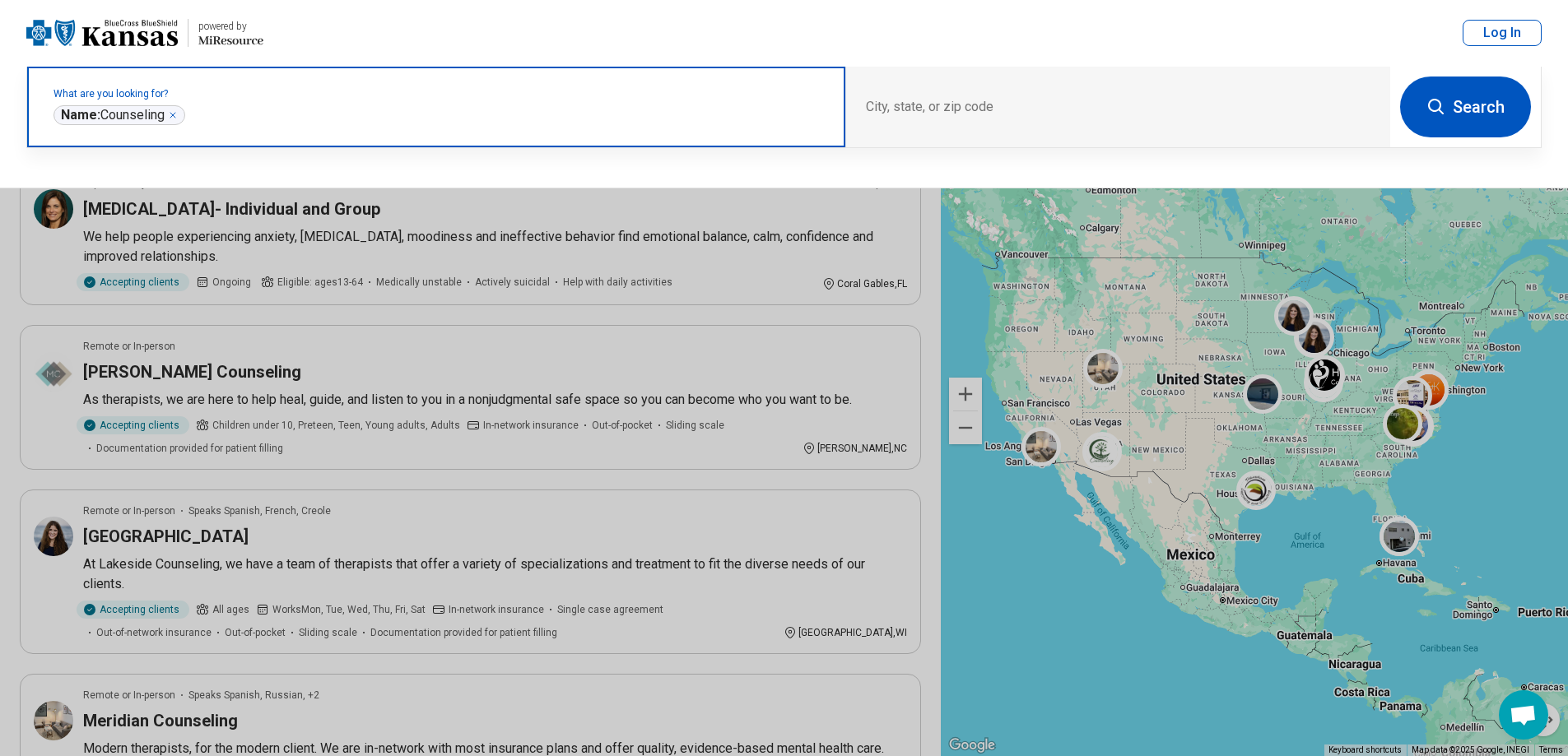
click at [176, 114] on icon "Remove" at bounding box center [172, 114] width 9 height 9
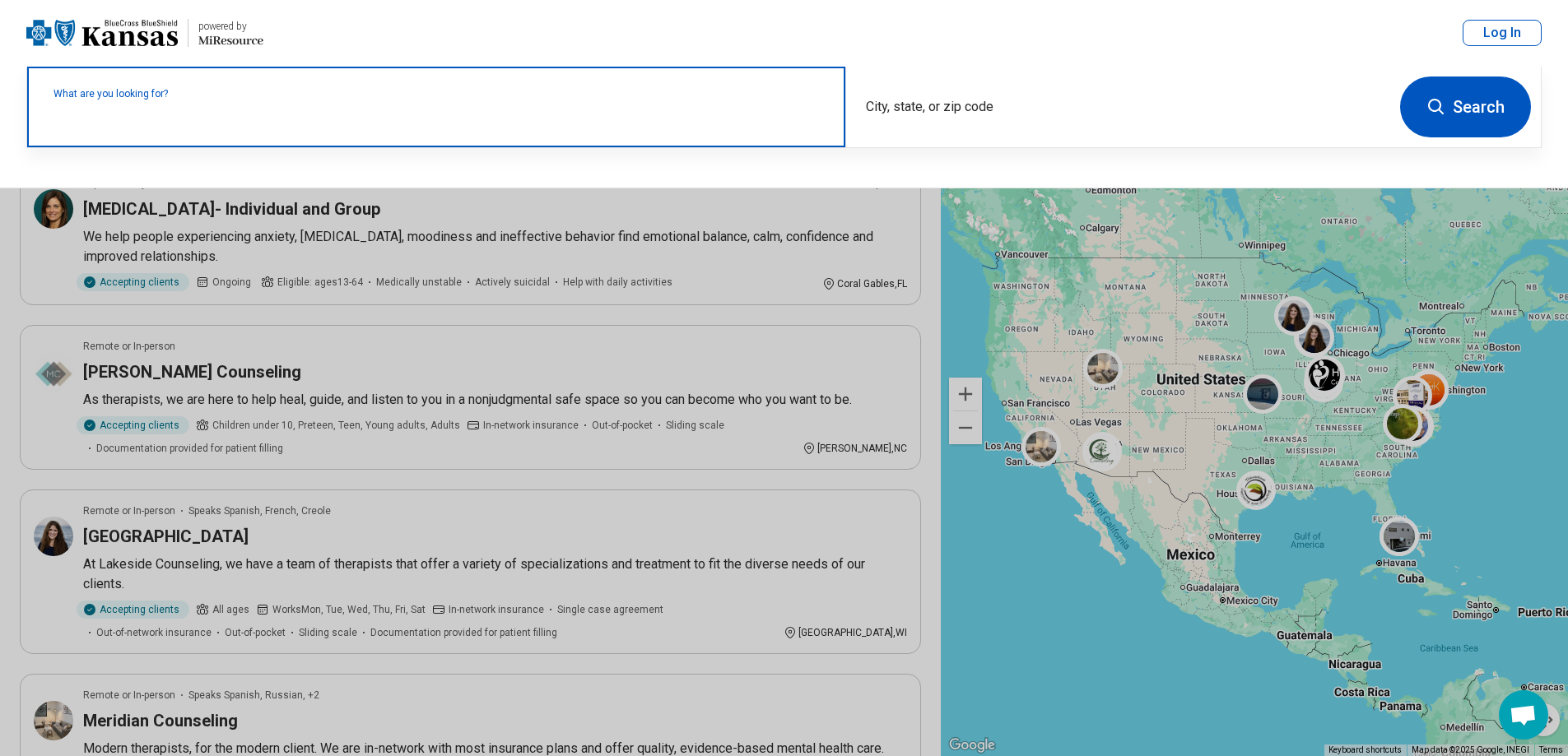
click at [150, 99] on label "What are you looking for?" at bounding box center [439, 93] width 772 height 9
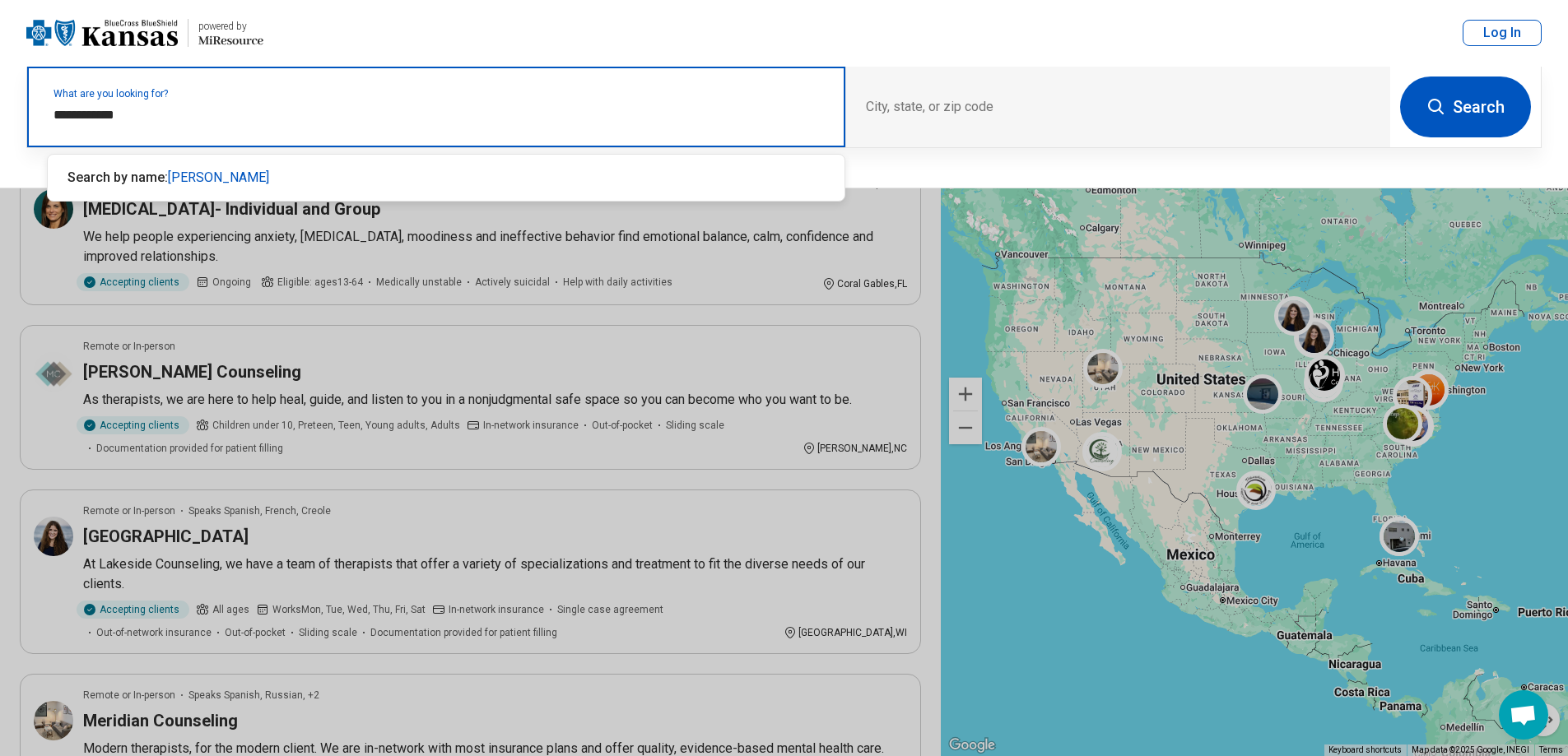
type input "**********"
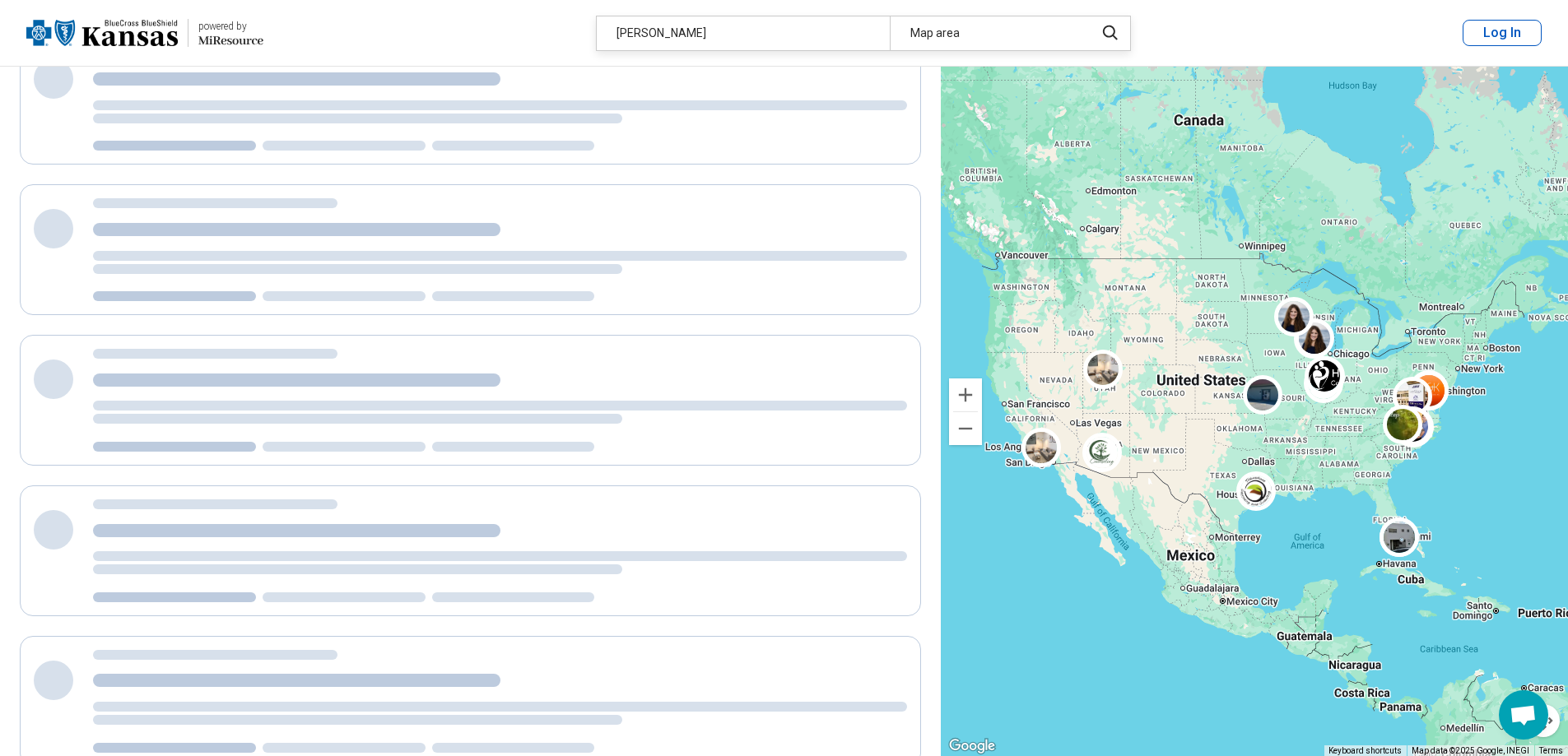
scroll to position [39, 0]
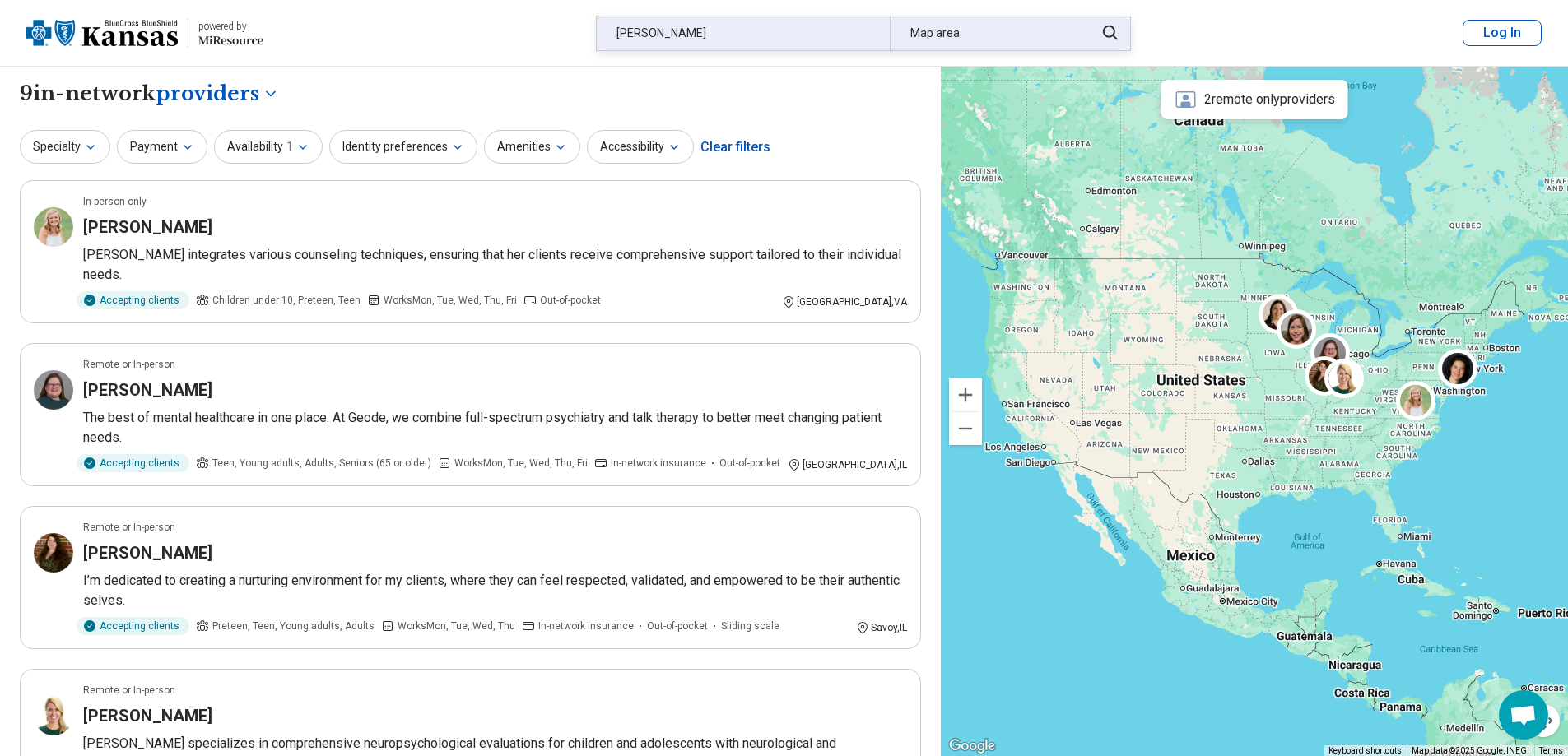
click at [927, 27] on div "Map area" at bounding box center [987, 33] width 195 height 34
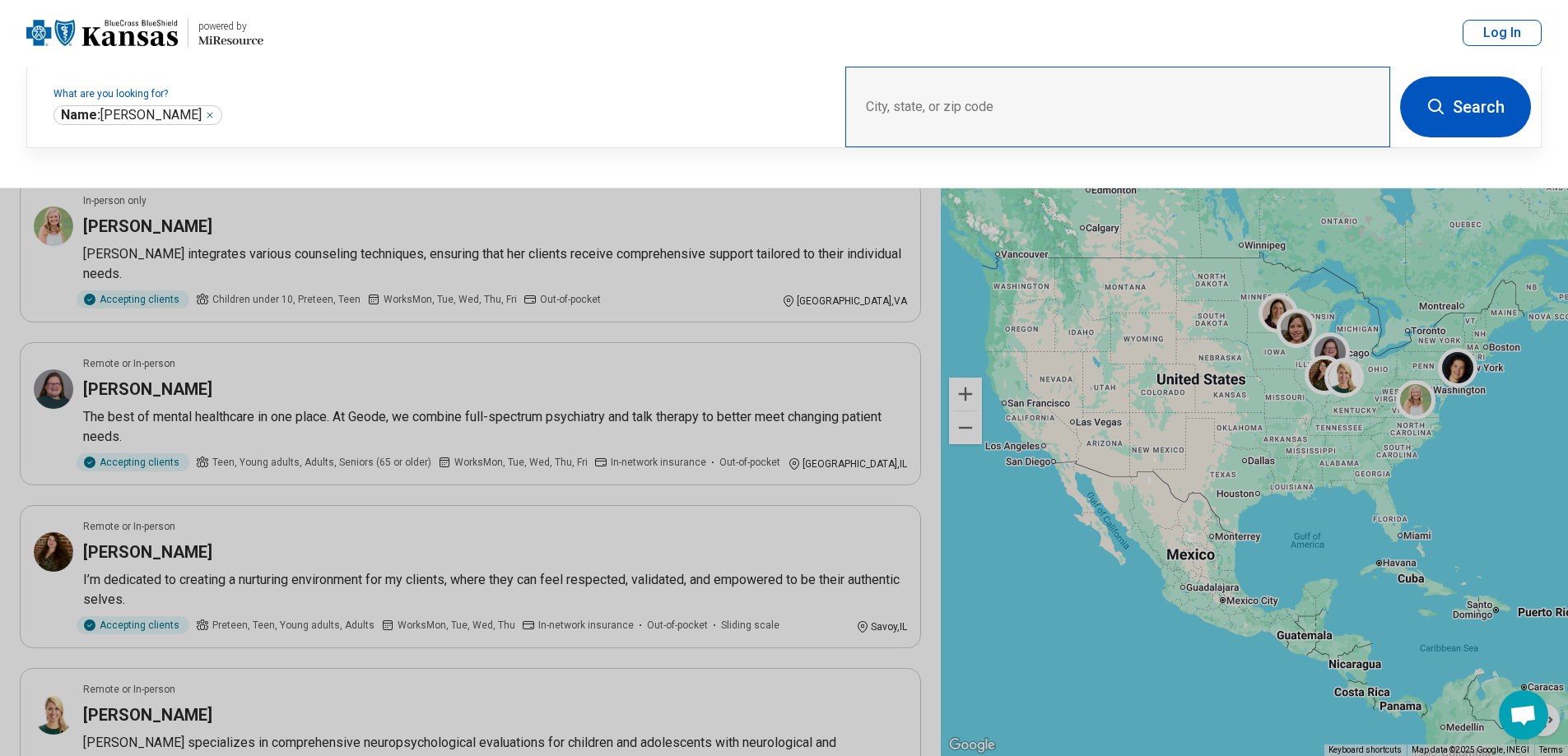
click at [909, 100] on div "City, state, or zip code" at bounding box center [1117, 107] width 545 height 81
click at [1258, 108] on div "City, state, or zip code" at bounding box center [1117, 107] width 545 height 81
click at [977, 108] on div "City, state, or zip code" at bounding box center [1117, 107] width 545 height 81
click at [928, 99] on div "City, state, or zip code" at bounding box center [1117, 107] width 545 height 81
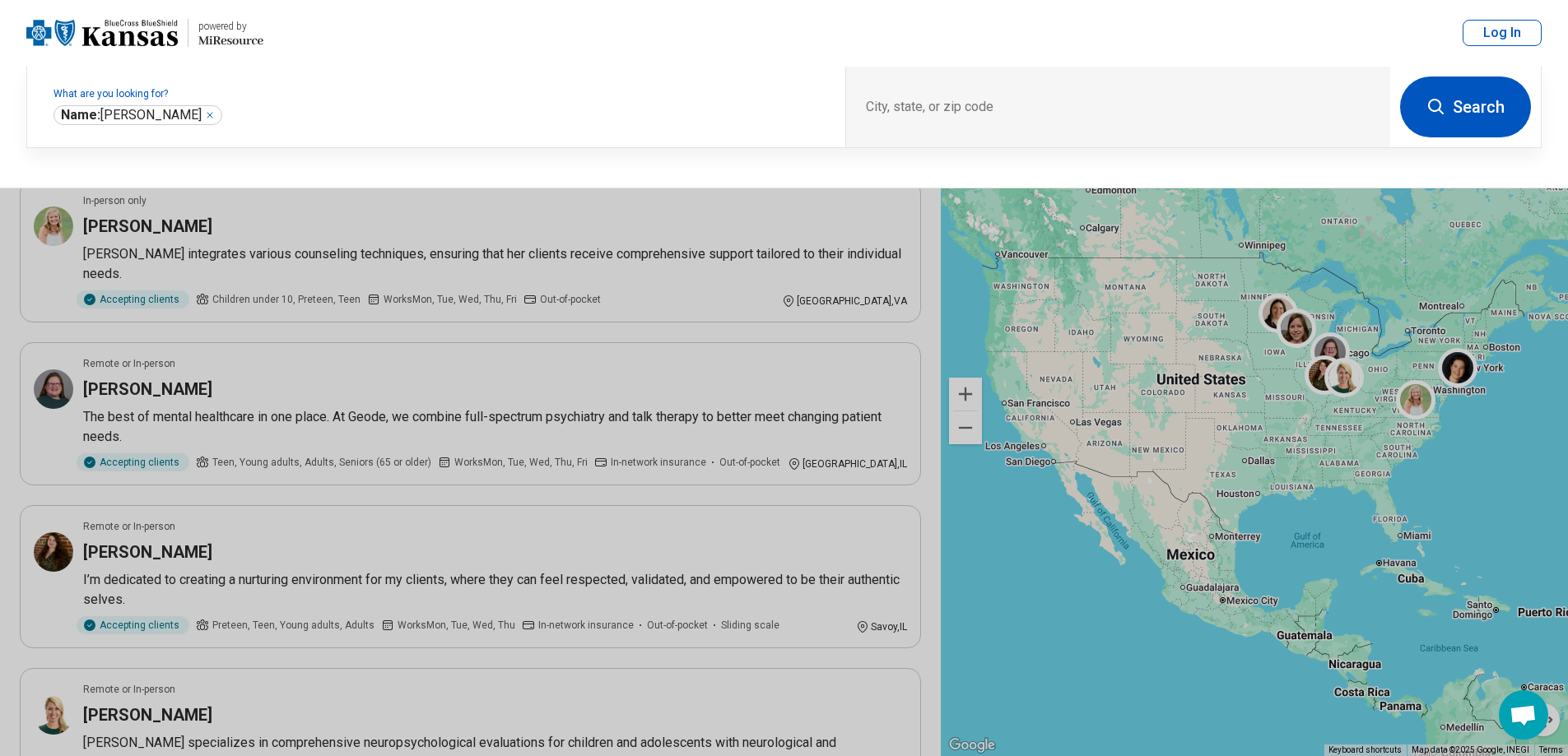
click at [1463, 113] on button "Search" at bounding box center [1466, 107] width 131 height 61
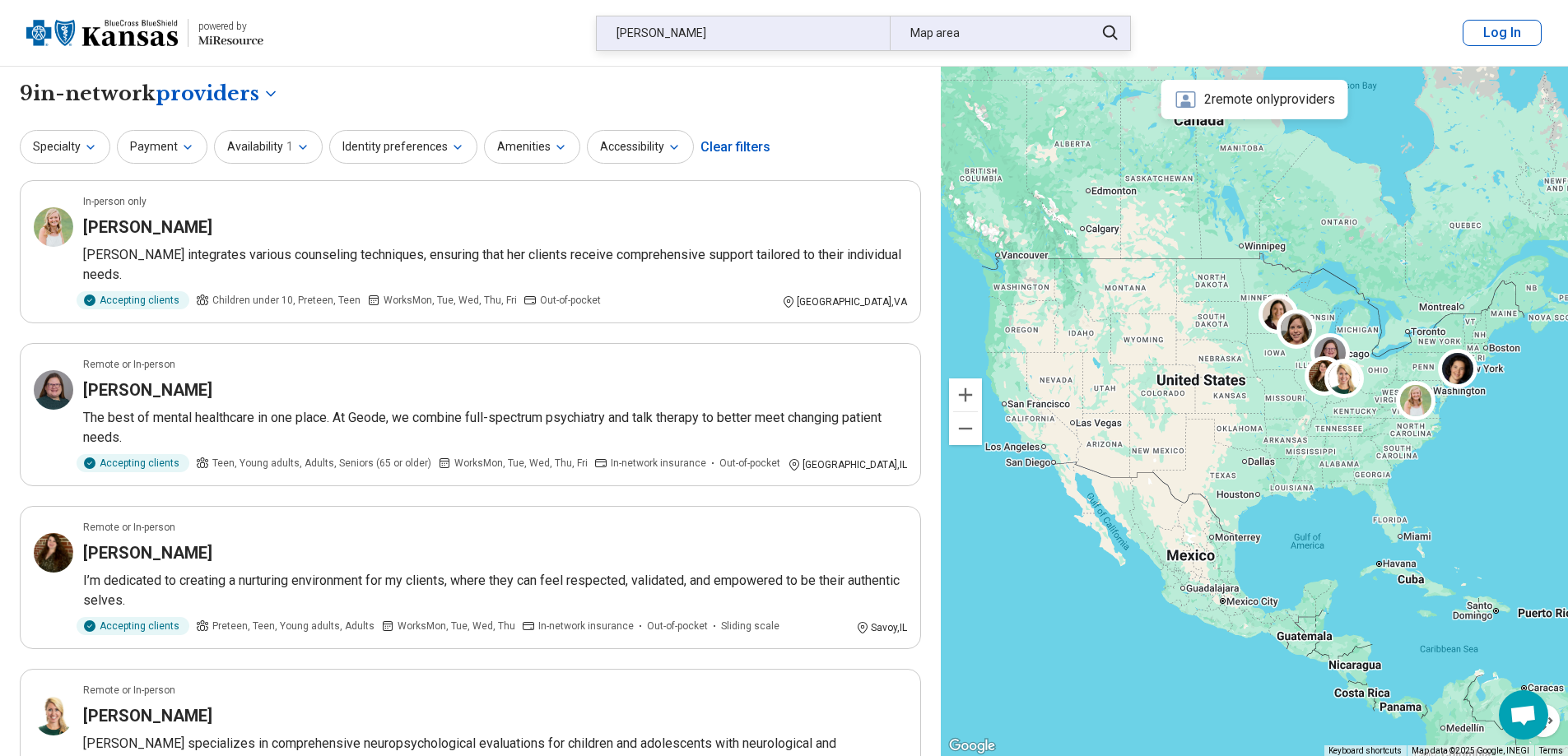
click at [970, 42] on div "Map area" at bounding box center [987, 33] width 195 height 34
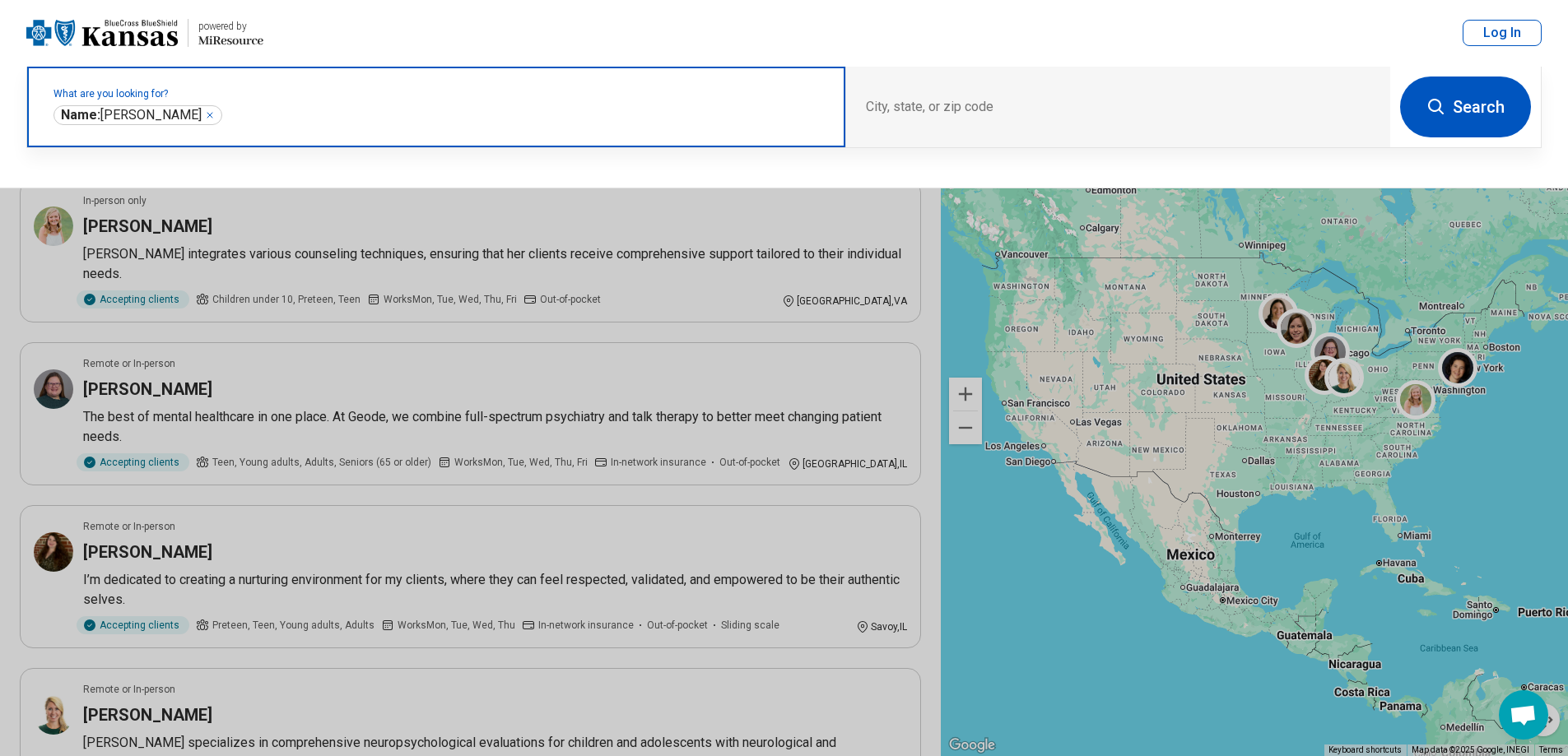
click at [205, 114] on icon "Remove" at bounding box center [209, 114] width 9 height 9
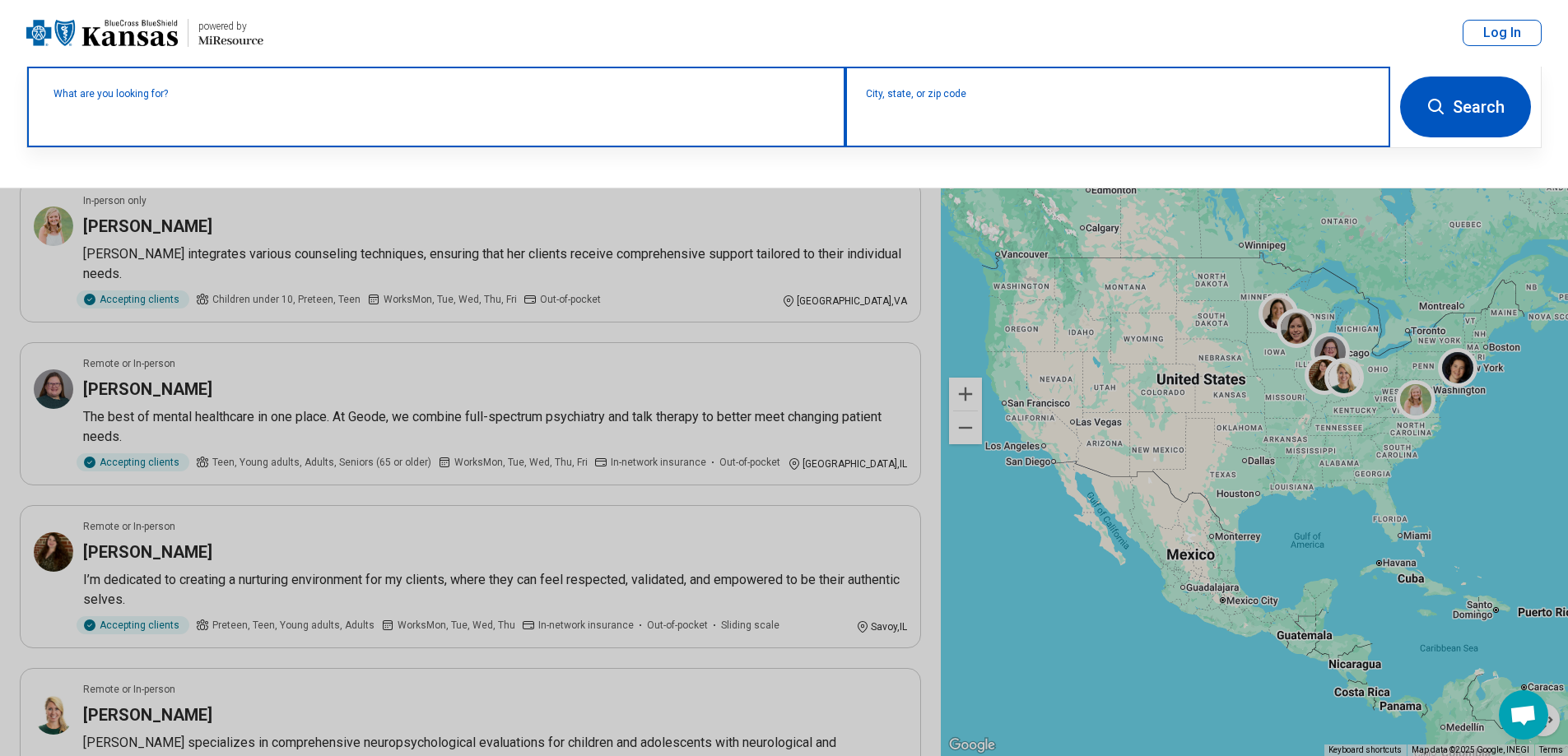
click at [950, 113] on input "City, state, or zip code" at bounding box center [1118, 117] width 504 height 20
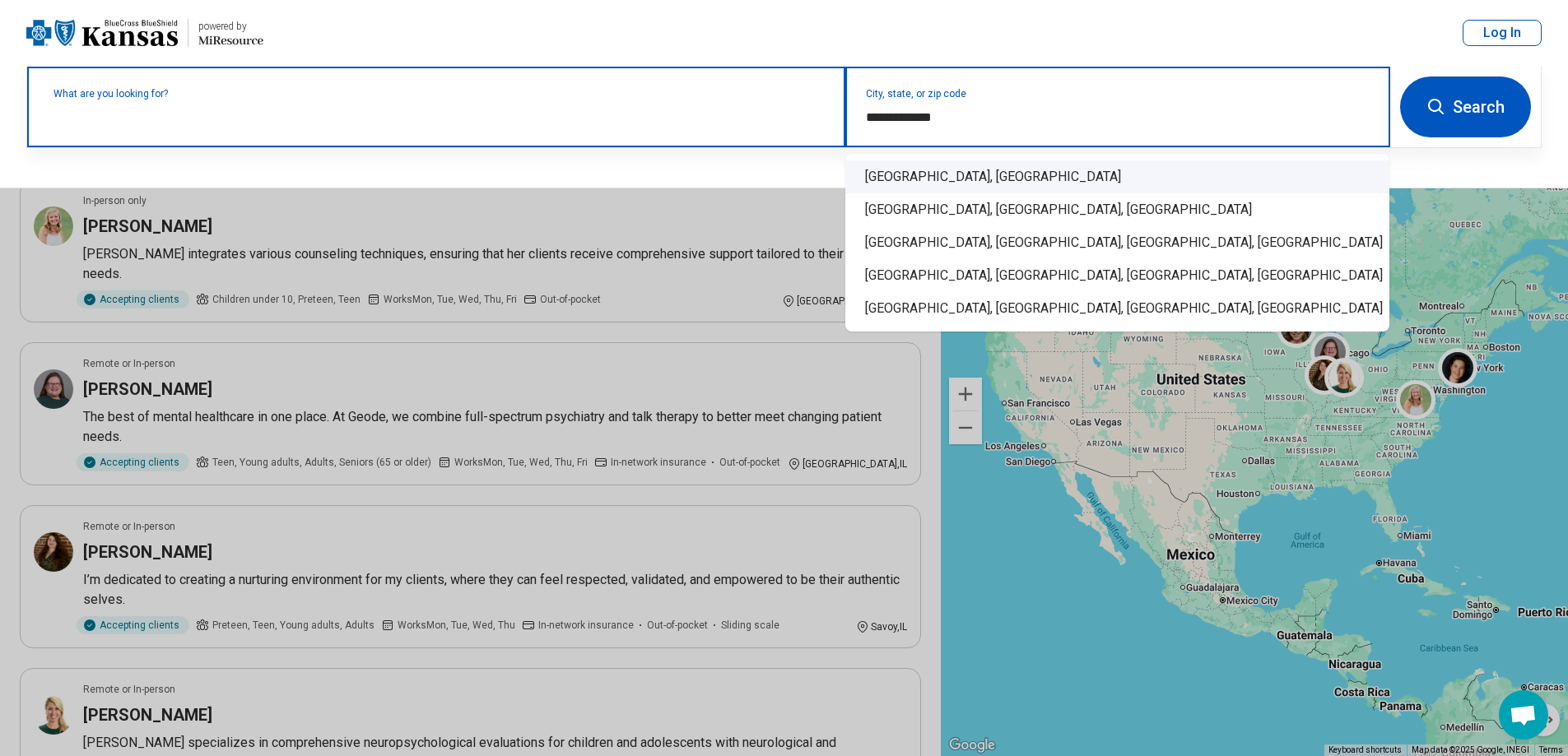
click at [938, 172] on div "[GEOGRAPHIC_DATA], [GEOGRAPHIC_DATA]" at bounding box center [1117, 176] width 544 height 33
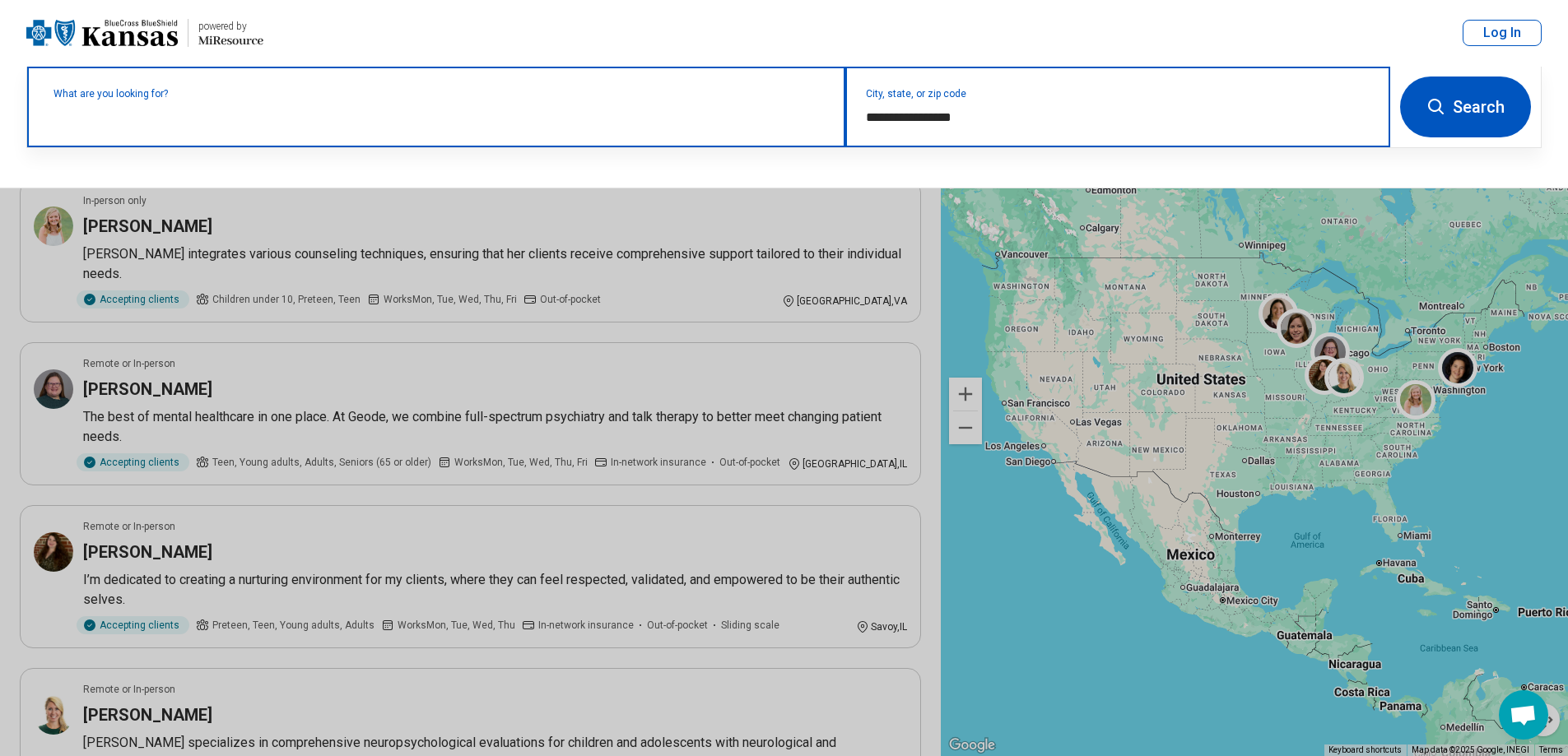
type input "**********"
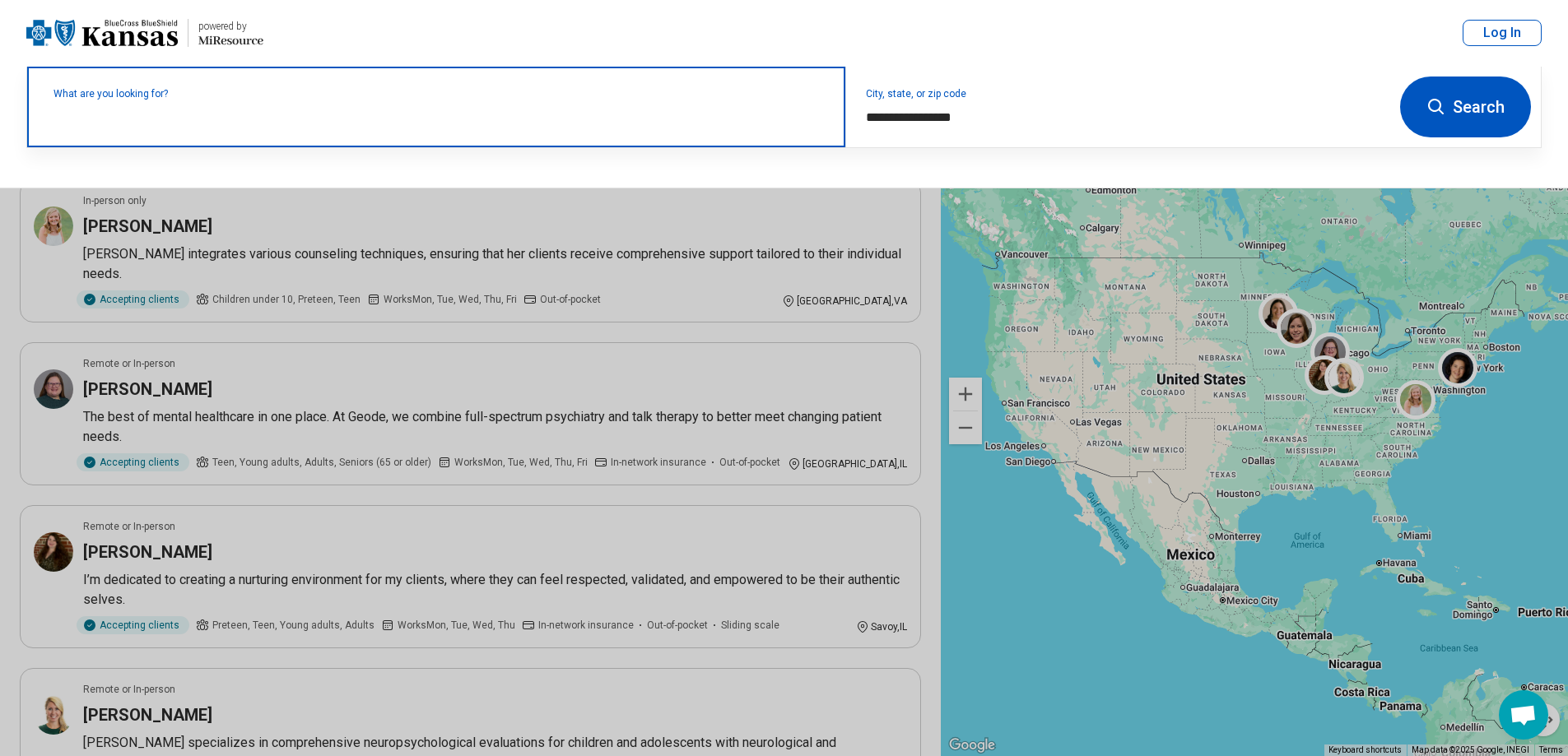
click at [330, 125] on div "What are you looking for?" at bounding box center [436, 107] width 818 height 81
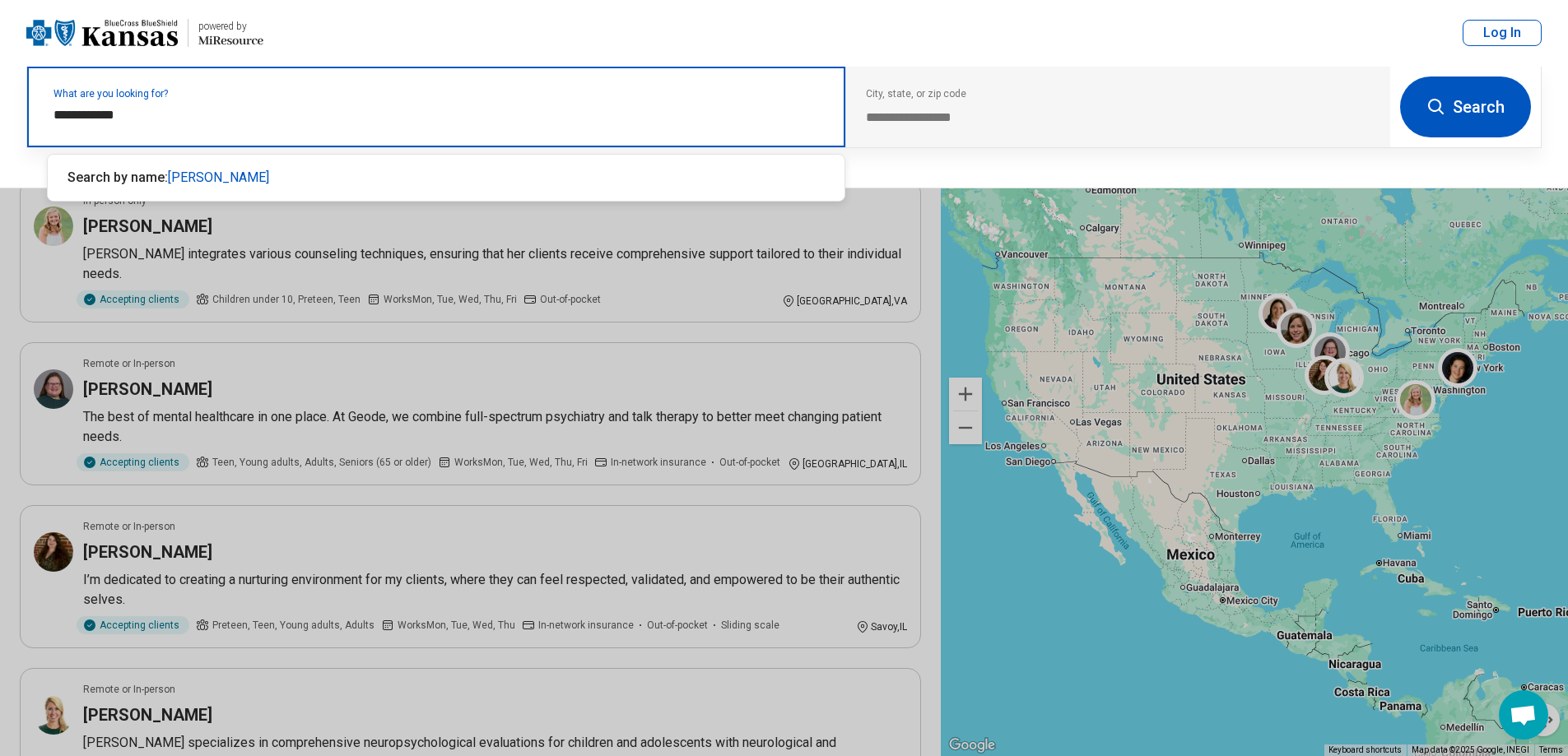
type input "**********"
